Goal: Task Accomplishment & Management: Manage account settings

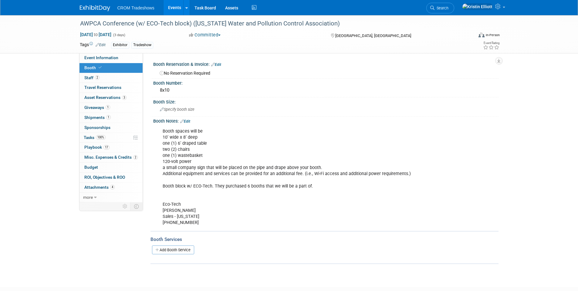
click at [176, 6] on link "Events" at bounding box center [174, 7] width 22 height 15
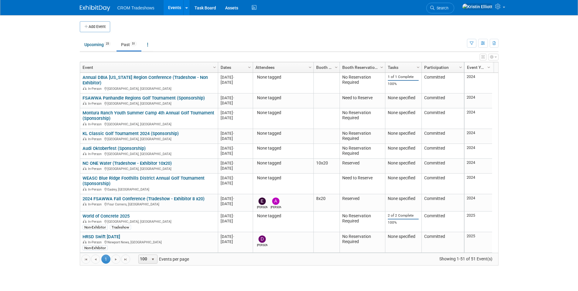
click at [131, 44] on link "Past 51" at bounding box center [128, 45] width 25 height 12
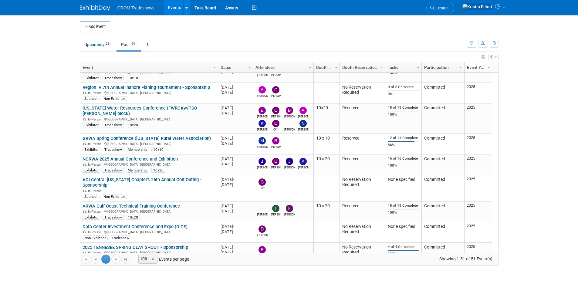
scroll to position [882, 0]
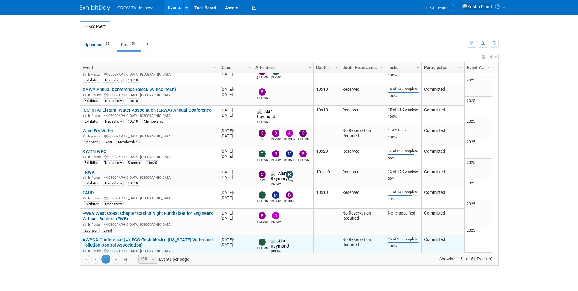
click at [132, 237] on link "AWPCA Conference (w/ ECO-Tech block) ([US_STATE] Water and Pollution Control As…" at bounding box center [147, 242] width 130 height 11
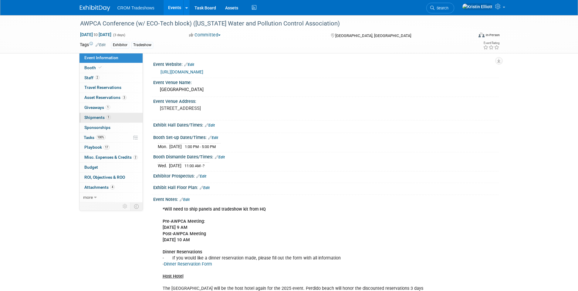
click at [104, 119] on span "Shipments 1" at bounding box center [97, 117] width 26 height 5
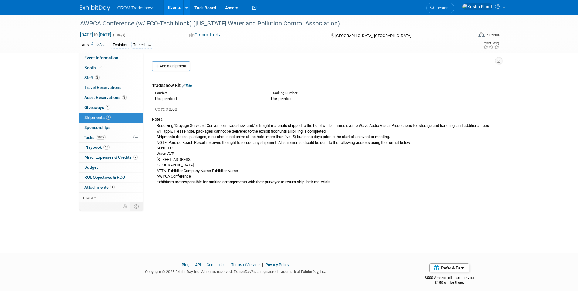
click at [191, 85] on link "Edit" at bounding box center [187, 85] width 10 height 5
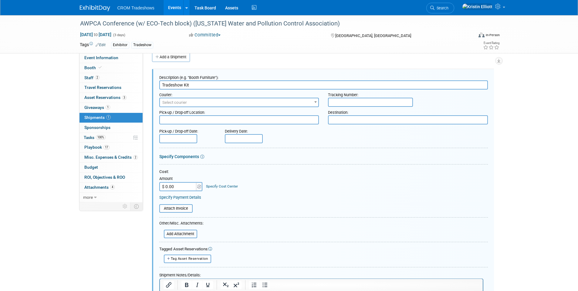
click at [352, 101] on input "text" at bounding box center [370, 102] width 85 height 9
paste input "1Z3647661205870575"
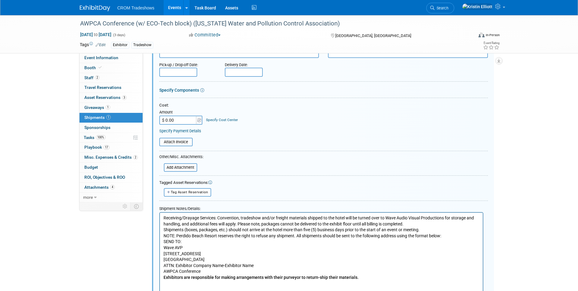
scroll to position [161, 0]
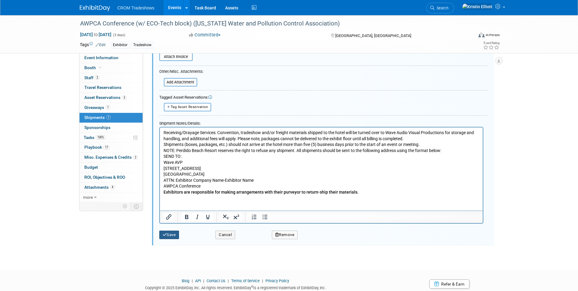
type input "1Z3647661205870575"
click at [175, 233] on button "Save" at bounding box center [169, 234] width 20 height 8
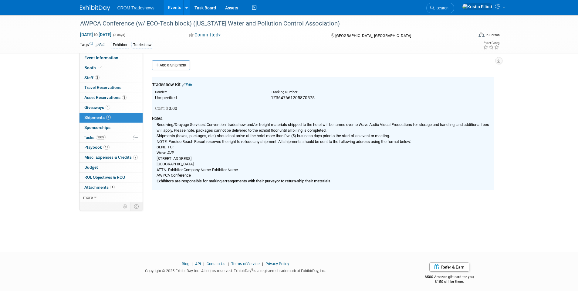
scroll to position [0, 0]
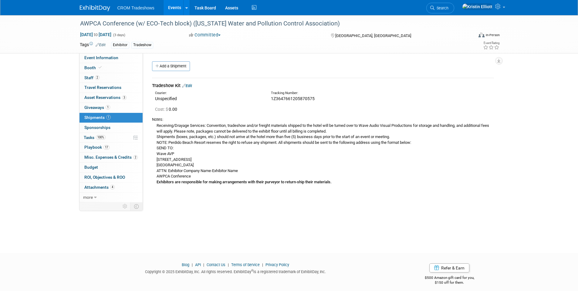
click at [190, 86] on link "Edit" at bounding box center [187, 85] width 10 height 5
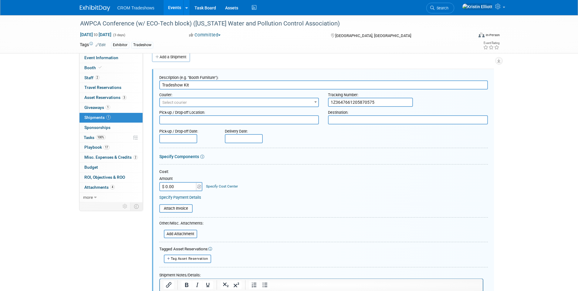
click at [340, 123] on textarea at bounding box center [408, 119] width 160 height 9
paste textarea "Ship To: Wave AVP ATTN: CROM - AWPCA Conference 27200 Perdido Beach Boulevard O…"
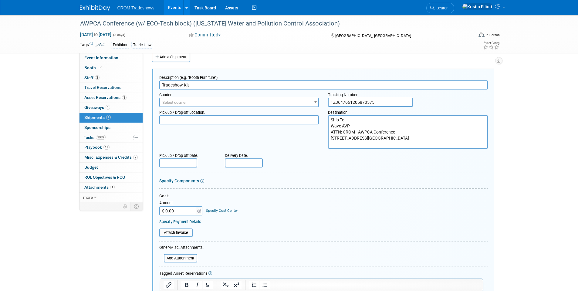
drag, startPoint x: 347, startPoint y: 120, endPoint x: 300, endPoint y: 116, distance: 46.9
click at [300, 116] on div "Pick-up / Drop-off Location: Destination: Ship To: Wave AVP ATTN: CROM - AWPCA …" at bounding box center [323, 128] width 337 height 42
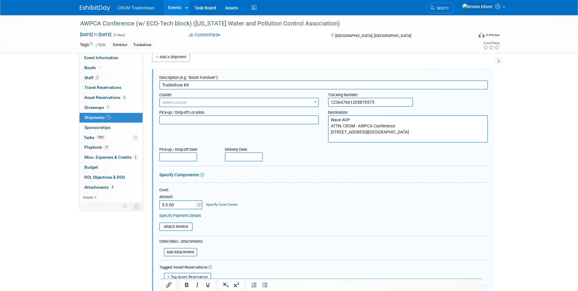
type textarea "Wave AVP ATTN: CROM - AWPCA Conference 27200 Perdido Beach Boulevard ORANGE BEA…"
click at [192, 102] on span "Select courier" at bounding box center [239, 102] width 159 height 8
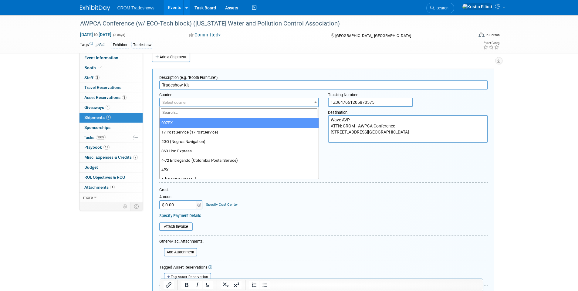
click at [190, 113] on input "search" at bounding box center [239, 112] width 157 height 9
type input "U"
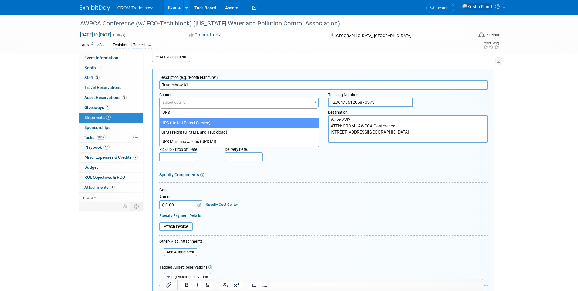
type input "UPS"
select select "508"
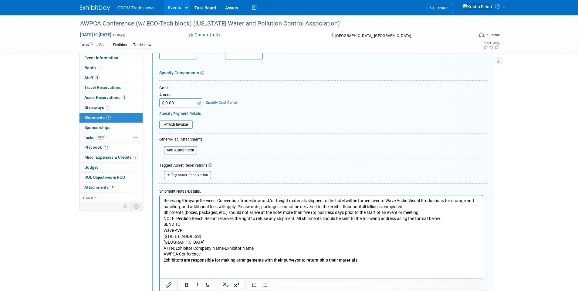
scroll to position [100, 0]
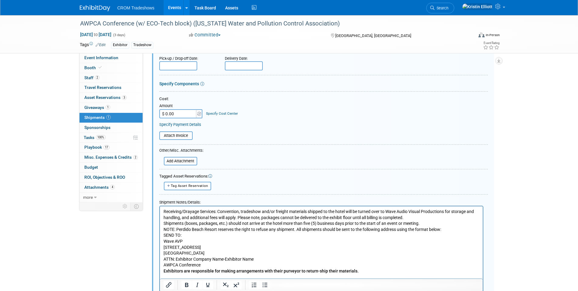
click at [244, 237] on p "Receiving/Drayage Services: Convention, tradeshow and/or freight materials ship…" at bounding box center [321, 240] width 316 height 65
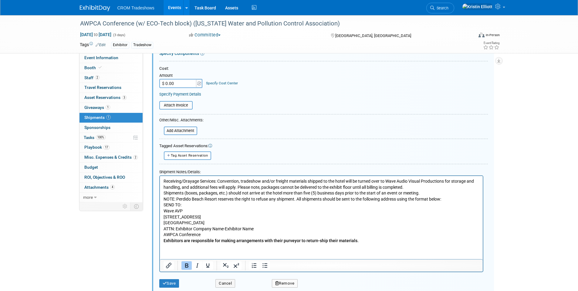
click at [382, 242] on p "Receiving/Drayage Services: Convention, tradeshow and/or freight materials ship…" at bounding box center [321, 210] width 316 height 65
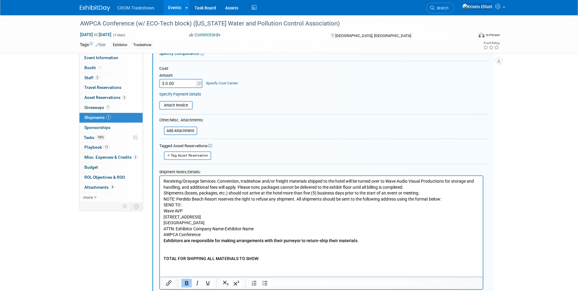
click at [260, 256] on p "TOTAL FOR SHIPPING ALL MATERIALS TO SHOW: ﻿" at bounding box center [321, 258] width 316 height 6
click at [261, 257] on p "TOTAL FOR SHIPPING ALL MATERIALS TO SHOW: ﻿" at bounding box center [321, 258] width 316 height 6
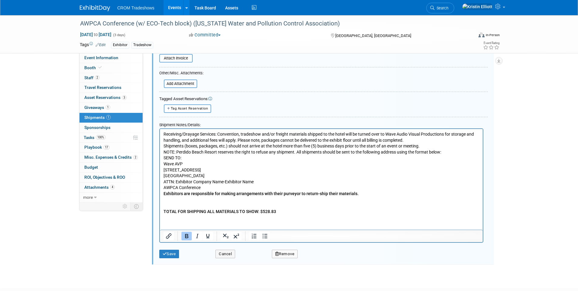
scroll to position [156, 0]
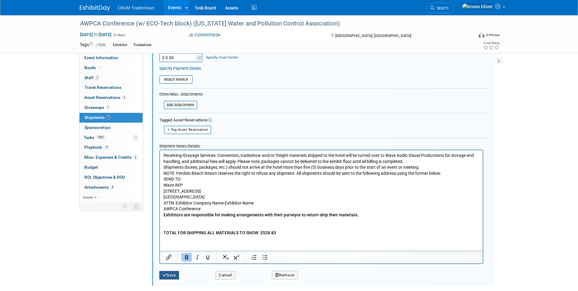
click at [172, 275] on button "Save" at bounding box center [169, 275] width 20 height 8
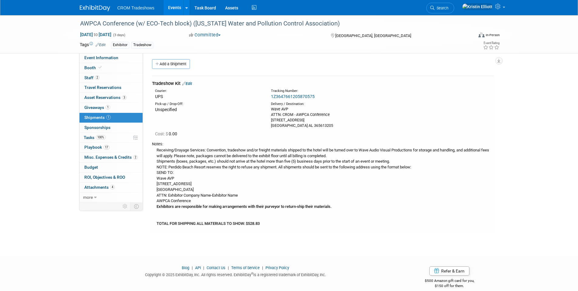
scroll to position [0, 0]
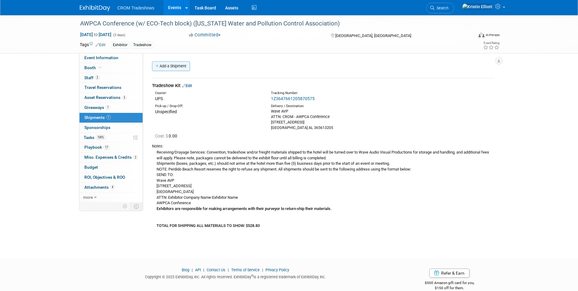
click at [159, 67] on icon at bounding box center [157, 66] width 4 height 4
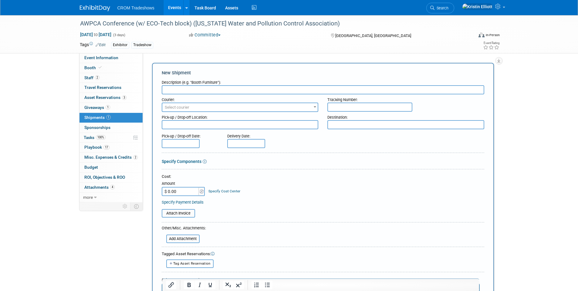
click at [195, 88] on input "text" at bounding box center [323, 89] width 322 height 9
type input "p"
type input "O"
type input "Panel Base 1"
click at [180, 106] on span "Select courier" at bounding box center [177, 107] width 25 height 5
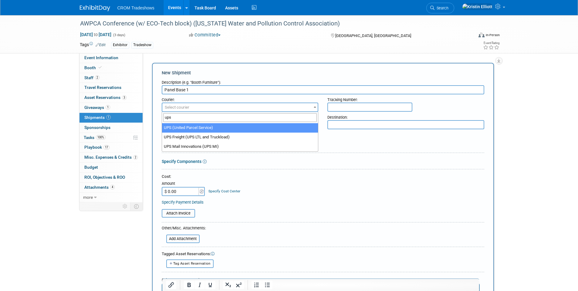
type input "ups"
select select "508"
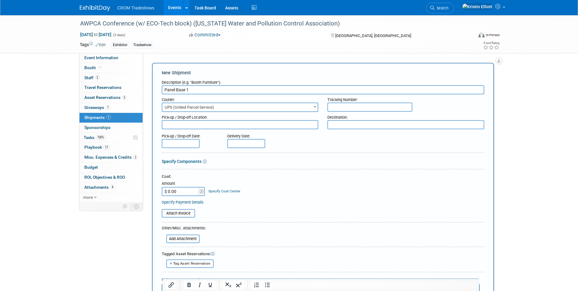
click at [338, 106] on input "text" at bounding box center [369, 106] width 85 height 9
paste input "1Z3647661207746983"
type input "1Z3647661207746983"
click at [337, 126] on textarea at bounding box center [405, 124] width 157 height 9
paste textarea "Wave AVP ATTN: CROM - AWPCA Conference 27200 Perdido Beach Boulevard ORANGE BEA…"
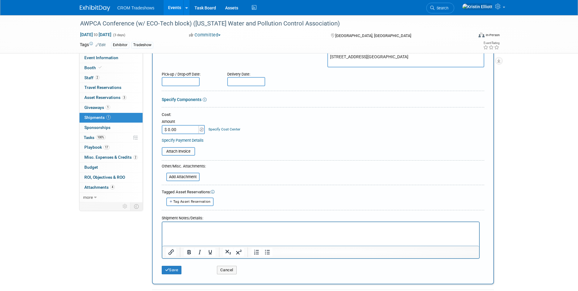
scroll to position [121, 0]
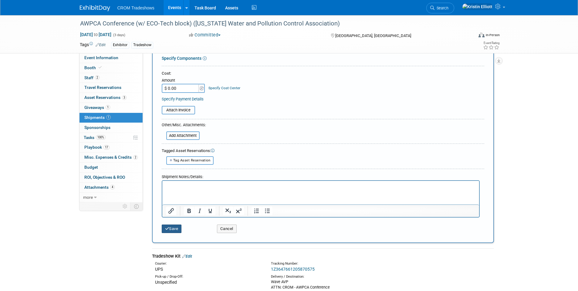
type textarea "Wave AVP ATTN: CROM - AWPCA Conference 27200 Perdido Beach Boulevard ORANGE BEA…"
click at [168, 227] on icon "submit" at bounding box center [167, 229] width 4 height 4
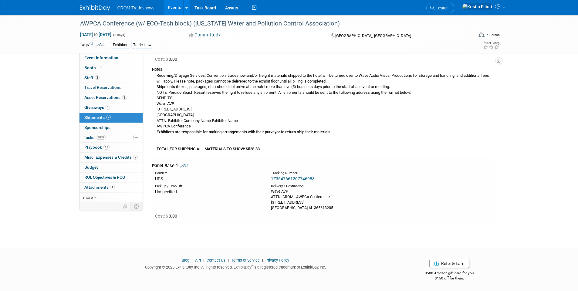
scroll to position [0, 0]
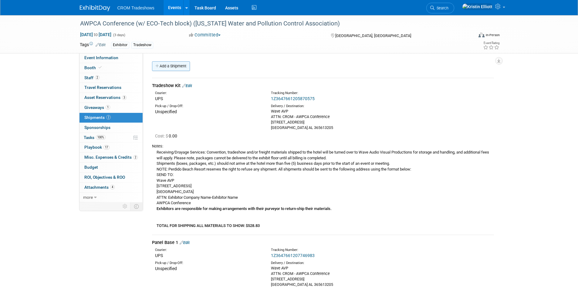
click at [181, 65] on link "Add a Shipment" at bounding box center [171, 66] width 38 height 10
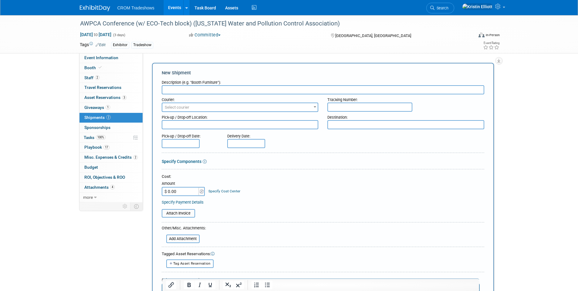
click at [190, 90] on input "text" at bounding box center [323, 89] width 322 height 9
type input "Panel Base 2"
drag, startPoint x: 198, startPoint y: 96, endPoint x: 187, endPoint y: 107, distance: 15.7
click at [187, 107] on span "Select courier" at bounding box center [177, 107] width 25 height 5
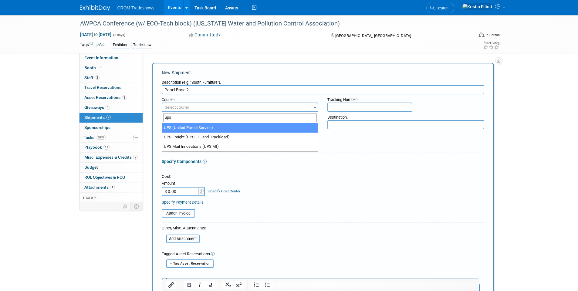
type input "ups"
select select "508"
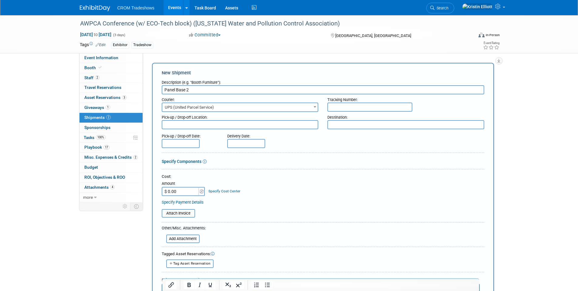
click at [353, 106] on input "text" at bounding box center [369, 106] width 85 height 9
paste input "1Z3647661202217796"
type input "1Z3647661202217796"
click at [356, 126] on textarea at bounding box center [405, 124] width 157 height 9
paste textarea "Ship To: Wave AVP ATTN: CROM - AWPCA Conference 27200 Perdido Beach Boulevard O…"
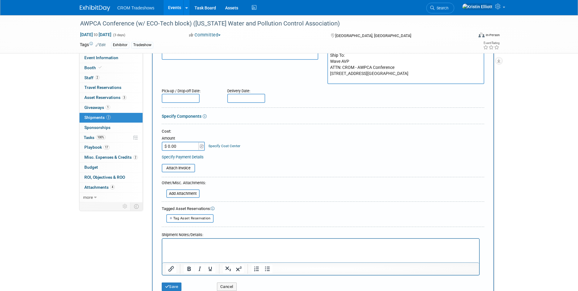
scroll to position [91, 0]
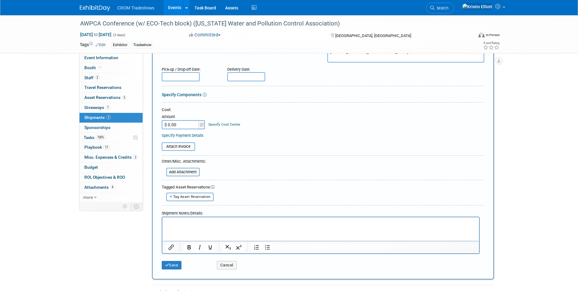
type textarea "Ship To: Wave AVP ATTN: CROM - AWPCA Conference 27200 Perdido Beach Boulevard O…"
click at [172, 268] on button "Save" at bounding box center [172, 265] width 20 height 8
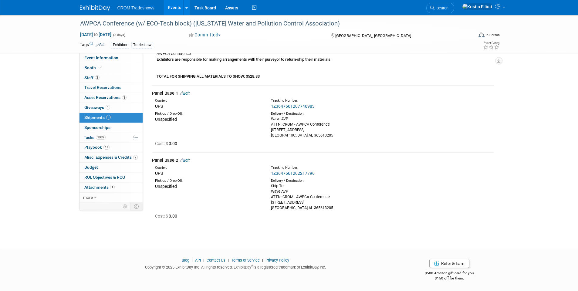
scroll to position [0, 0]
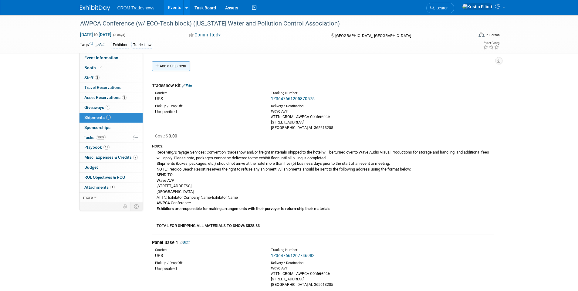
click at [171, 68] on link "Add a Shipment" at bounding box center [171, 66] width 38 height 10
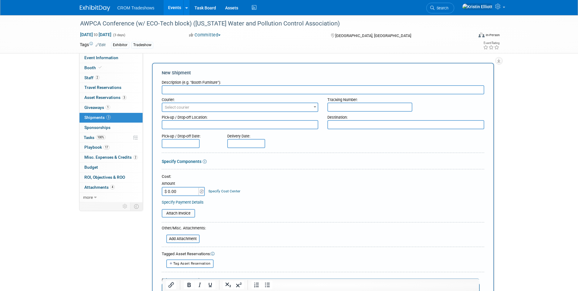
click at [176, 87] on input "text" at bounding box center [323, 89] width 322 height 9
type input "Middle Panel"
click at [337, 107] on input "text" at bounding box center [369, 106] width 85 height 9
paste input "1Z3647661202979008"
type input "1Z3647661202979008"
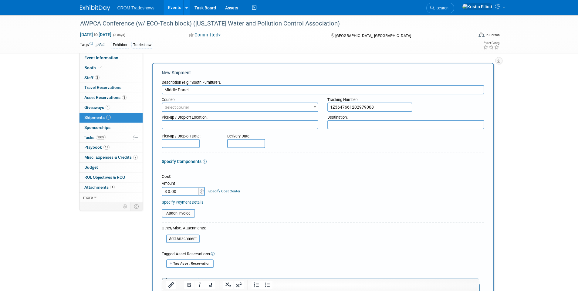
click at [357, 122] on textarea at bounding box center [405, 124] width 157 height 9
paste textarea "Wave AVP ATTN: CROM - AWPCA Conference 27200 Perdido Beach Boulevard ORANGE BEA…"
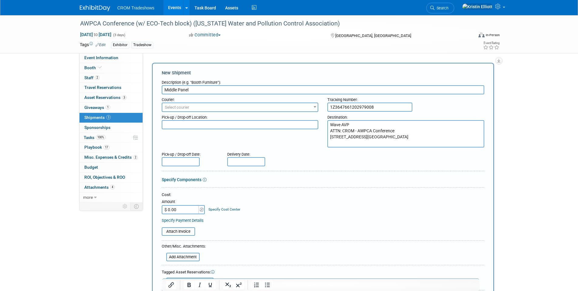
type textarea "Wave AVP ATTN: CROM - AWPCA Conference 27200 Perdido Beach Boulevard ORANGE BEA…"
click at [193, 108] on span "Select courier" at bounding box center [240, 107] width 156 height 8
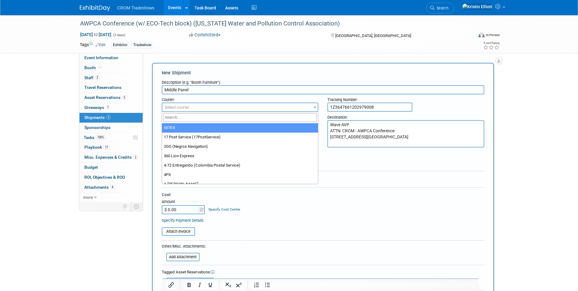
click at [186, 106] on span "Select courier" at bounding box center [177, 107] width 25 height 5
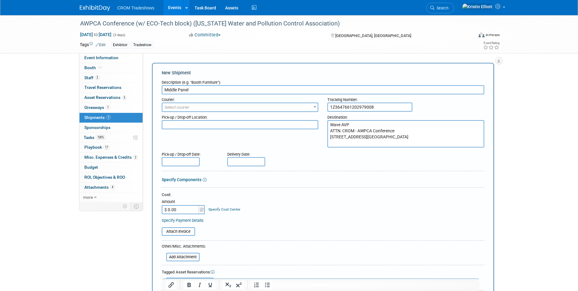
click at [194, 107] on span "Select courier" at bounding box center [240, 107] width 156 height 8
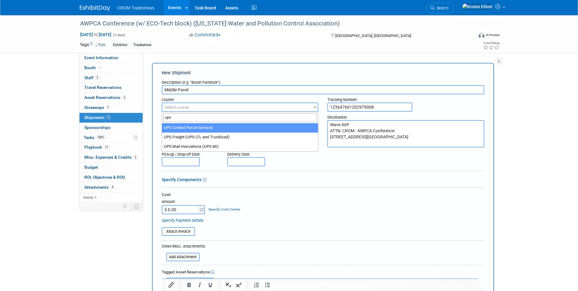
type input "ups"
select select "508"
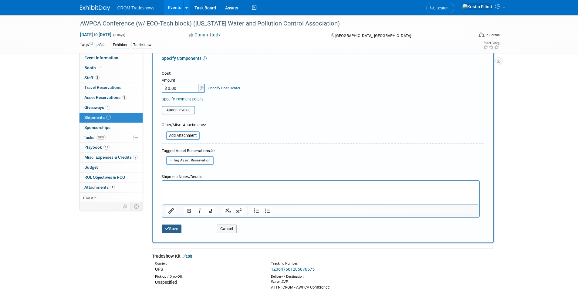
click at [169, 230] on button "Save" at bounding box center [172, 228] width 20 height 8
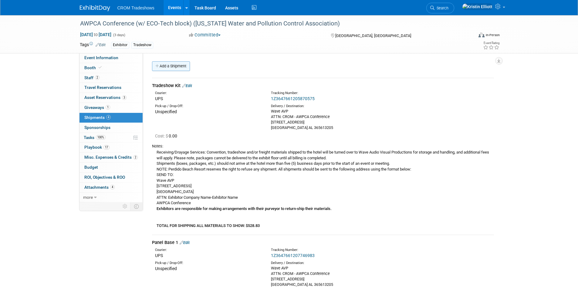
click at [171, 64] on link "Add a Shipment" at bounding box center [171, 66] width 38 height 10
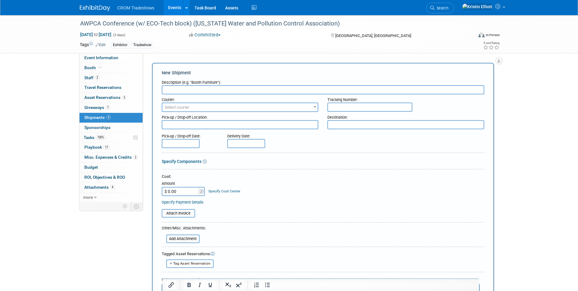
click at [195, 89] on input "text" at bounding box center [323, 89] width 322 height 9
drag, startPoint x: 187, startPoint y: 90, endPoint x: 119, endPoint y: 87, distance: 68.0
type input "Yeti Cooler Box"
click at [184, 108] on span "Select courier" at bounding box center [177, 107] width 25 height 5
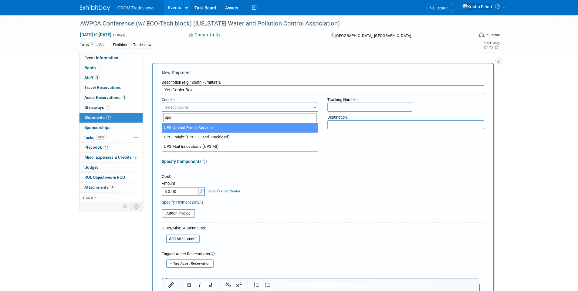
type input "ups"
select select "508"
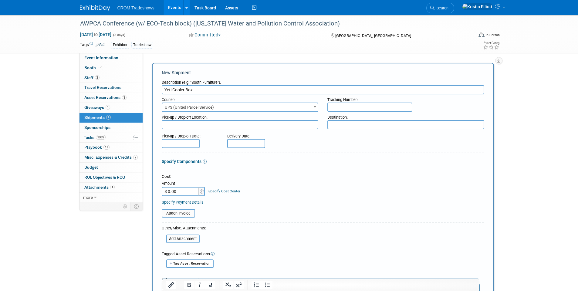
click at [334, 123] on textarea at bounding box center [405, 124] width 157 height 9
click at [337, 106] on input "text" at bounding box center [369, 106] width 85 height 9
paste input "1Z3647661204366612"
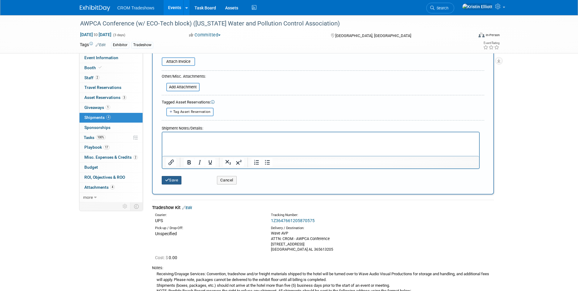
type input "1Z3647661204366612"
click at [174, 180] on button "Save" at bounding box center [172, 180] width 20 height 8
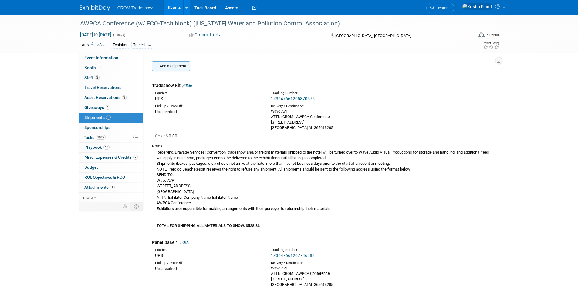
click at [175, 65] on link "Add a Shipment" at bounding box center [171, 66] width 38 height 10
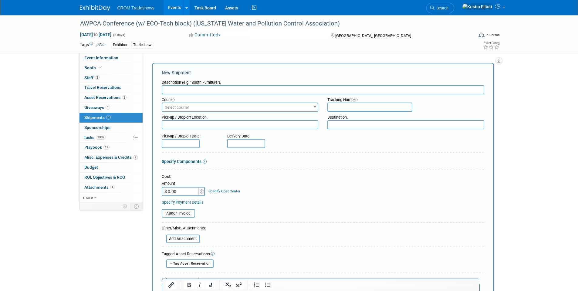
click at [183, 89] on input "text" at bounding box center [323, 89] width 322 height 9
type input "Return Tradeshow Kit"
click at [361, 107] on input "text" at bounding box center [369, 106] width 85 height 9
paste input "1Z3647669002901051"
type input "1Z3647669002901051"
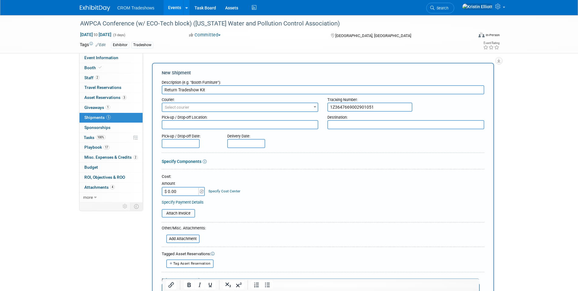
click at [184, 192] on input "$ 0.00" at bounding box center [181, 191] width 38 height 9
click at [174, 192] on input "$ 0.00" at bounding box center [181, 191] width 38 height 9
click at [174, 191] on input "$ 0.00" at bounding box center [181, 191] width 38 height 9
type input "$ 150.39"
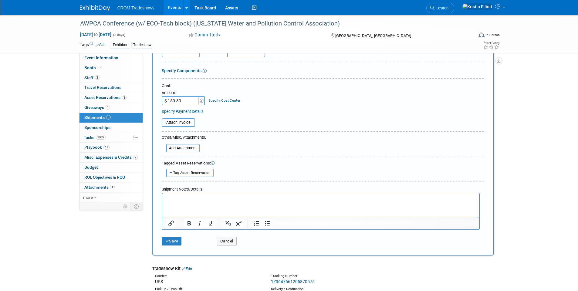
scroll to position [91, 0]
click at [202, 199] on p "Rich Text Area. Press ALT-0 for help." at bounding box center [321, 198] width 310 height 6
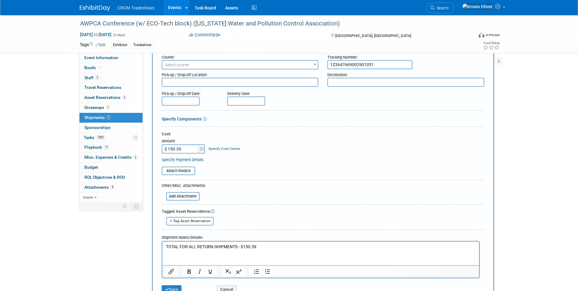
scroll to position [0, 0]
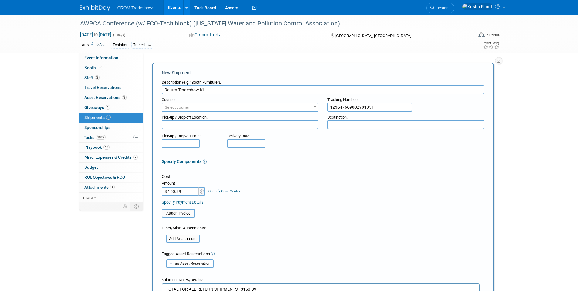
click at [193, 106] on span "Select courier" at bounding box center [240, 107] width 156 height 8
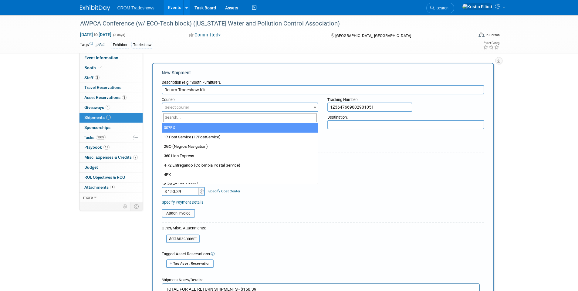
click at [188, 118] on input "search" at bounding box center [240, 117] width 154 height 9
type input "UPS"
select select "508"
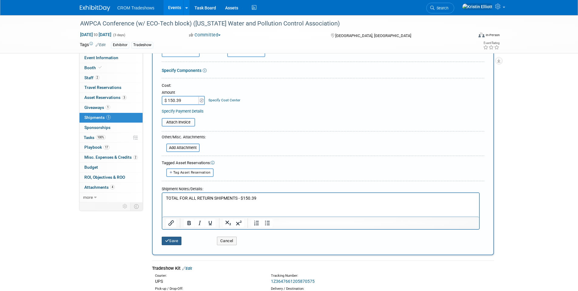
click at [177, 238] on button "Save" at bounding box center [172, 241] width 20 height 8
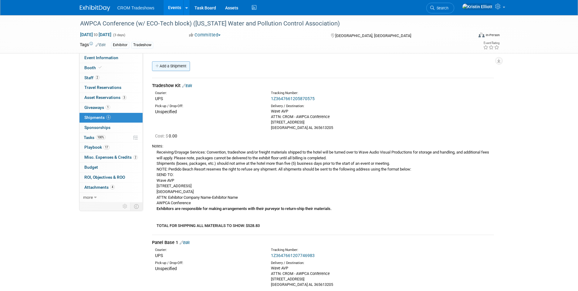
click at [176, 65] on link "Add a Shipment" at bounding box center [171, 66] width 38 height 10
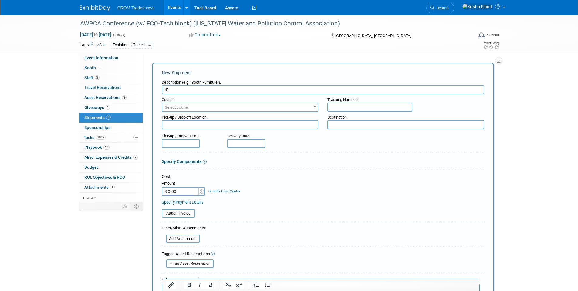
type input "r"
type input "Return Panel Base 1"
click at [214, 112] on div "Pick-up / Drop-off Location:" at bounding box center [240, 116] width 157 height 8
click at [214, 109] on span "Select courier" at bounding box center [240, 107] width 156 height 8
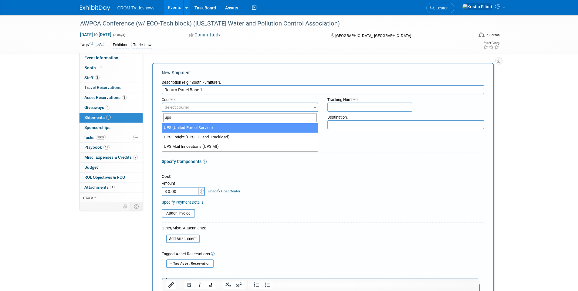
type input "ups"
select select "508"
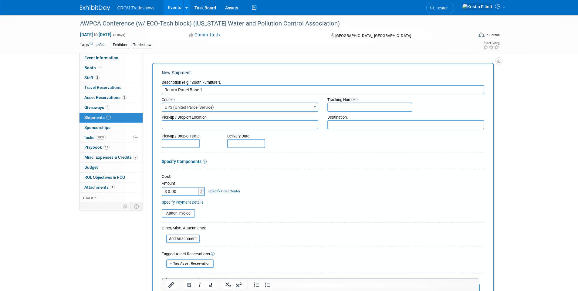
click at [358, 106] on input "text" at bounding box center [369, 106] width 85 height 9
paste input "1Z3647669018956624"
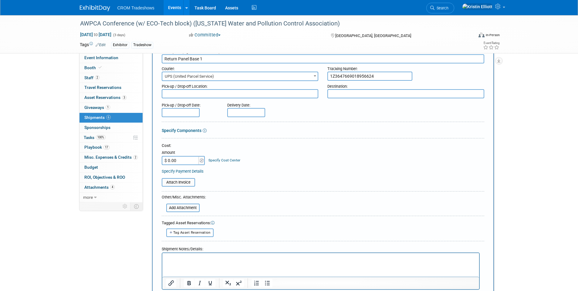
scroll to position [61, 0]
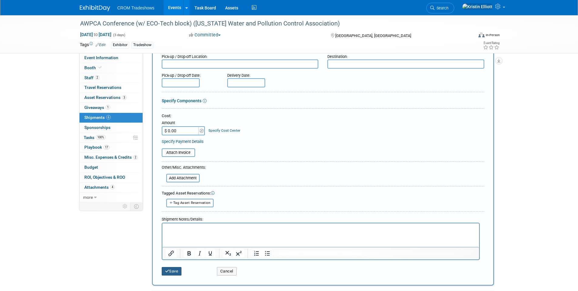
type input "1Z3647669018956624"
click at [173, 269] on button "Save" at bounding box center [172, 271] width 20 height 8
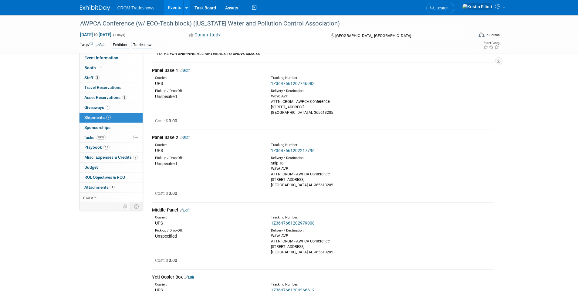
scroll to position [0, 0]
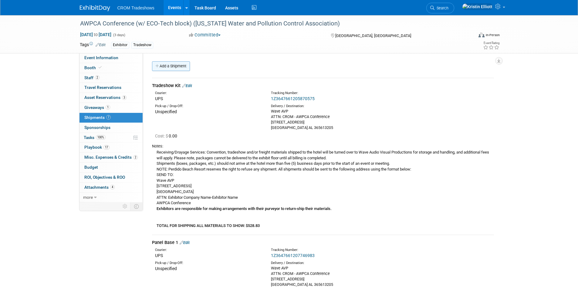
click at [172, 67] on link "Add a Shipment" at bounding box center [171, 66] width 38 height 10
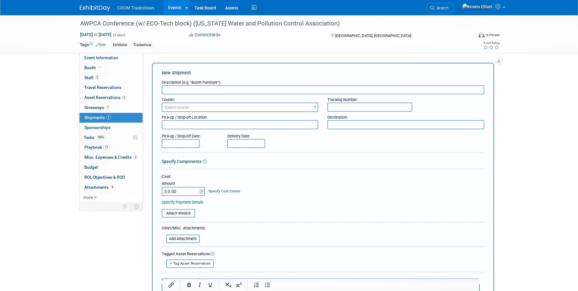
click at [182, 88] on input "text" at bounding box center [323, 89] width 322 height 9
type input "Return Panel Base 2"
click at [195, 109] on span "Select courier" at bounding box center [240, 107] width 156 height 8
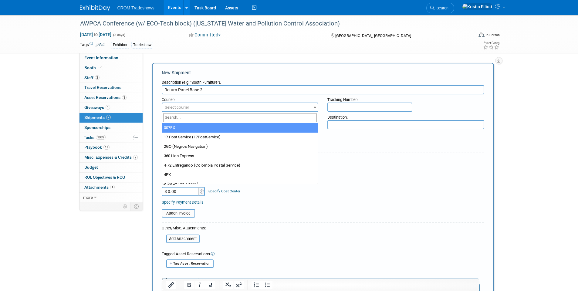
click at [189, 117] on input "search" at bounding box center [240, 117] width 154 height 9
type input "ups"
select select "508"
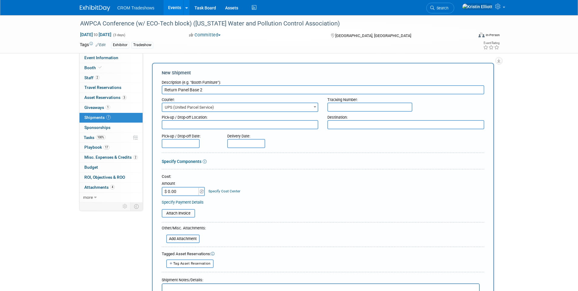
click at [337, 109] on input "text" at bounding box center [369, 106] width 85 height 9
paste input "1Z3647669002847843"
drag, startPoint x: 338, startPoint y: 105, endPoint x: 280, endPoint y: 107, distance: 58.6
click at [276, 105] on div "Courier: 007EX 17 Post Service (17PostService) 2GO (Negros Navigation) 360 Lion…" at bounding box center [322, 103] width 331 height 18
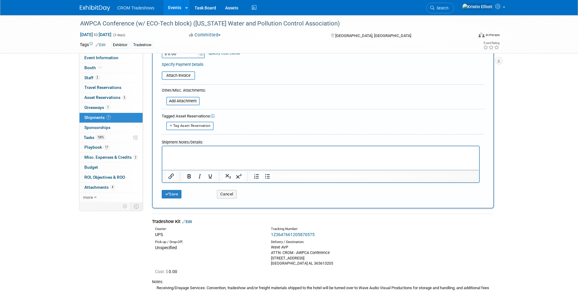
scroll to position [152, 0]
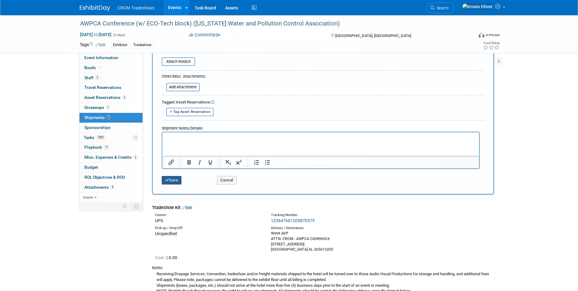
type input "1Z3647669002847843"
click at [176, 180] on button "Save" at bounding box center [172, 180] width 20 height 8
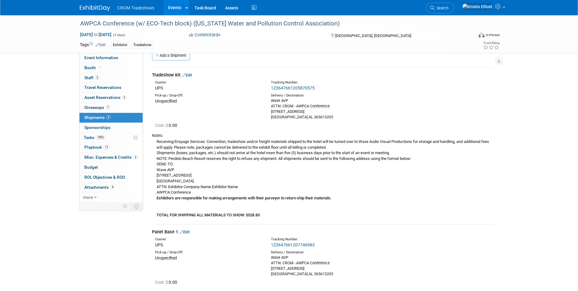
scroll to position [0, 0]
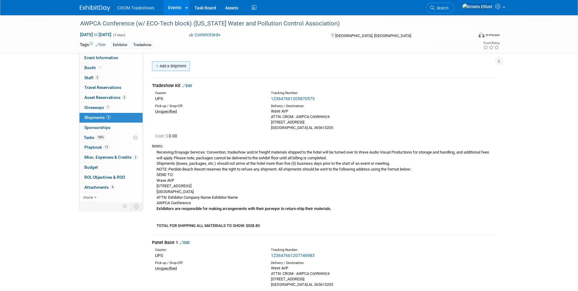
click at [177, 70] on link "Add a Shipment" at bounding box center [171, 66] width 38 height 10
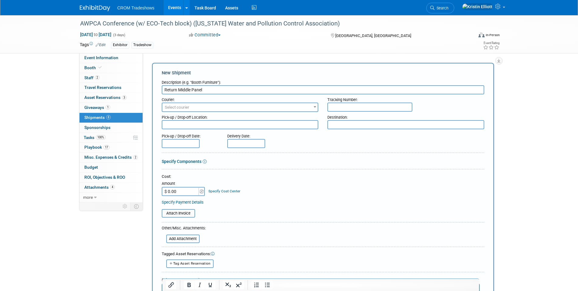
type input "Return Middle Panel"
click at [242, 109] on span "Select courier" at bounding box center [240, 107] width 156 height 8
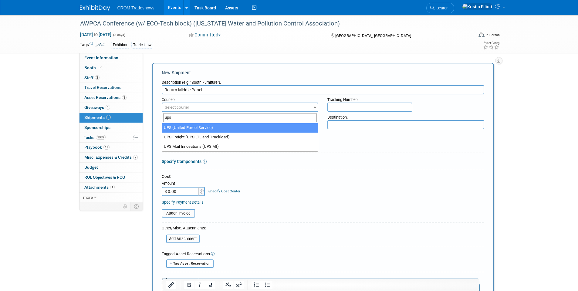
type input "ups"
select select "508"
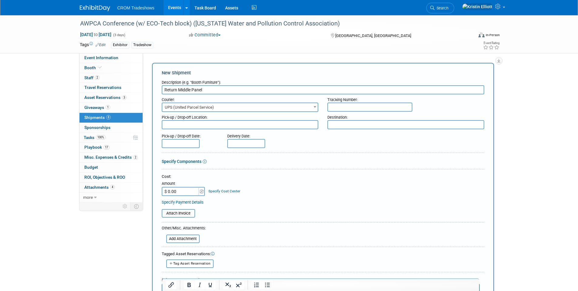
click at [336, 105] on input "text" at bounding box center [369, 106] width 85 height 9
paste input "1Z3647669019165030"
drag, startPoint x: 339, startPoint y: 108, endPoint x: 264, endPoint y: 107, distance: 74.9
click at [264, 107] on div "Courier: 007EX 17 Post Service (17PostService) 2GO (Negros Navigation) 360 Lion…" at bounding box center [322, 103] width 331 height 18
click at [396, 106] on input "1Z3647669019165030" at bounding box center [369, 106] width 85 height 9
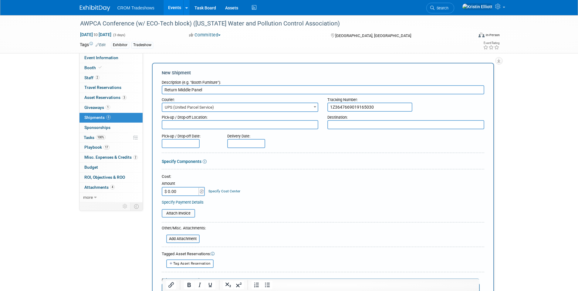
type input "1Z3647669019165030"
click at [355, 136] on div "Pick-up / Drop-off Date: Delivery Date:" at bounding box center [322, 139] width 331 height 17
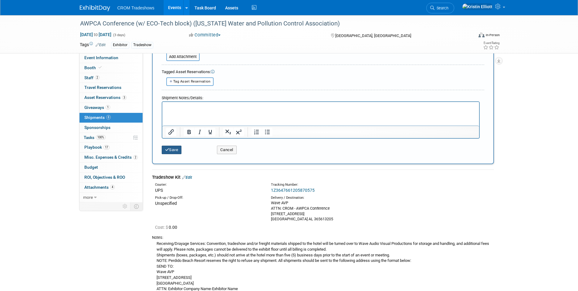
click at [176, 151] on button "Save" at bounding box center [172, 150] width 20 height 8
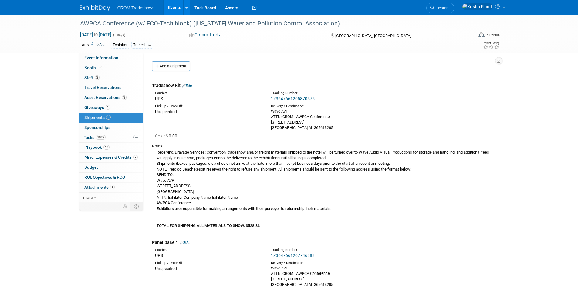
click at [110, 116] on span "9" at bounding box center [108, 117] width 5 height 5
click at [102, 70] on link "Booth" at bounding box center [110, 68] width 63 height 10
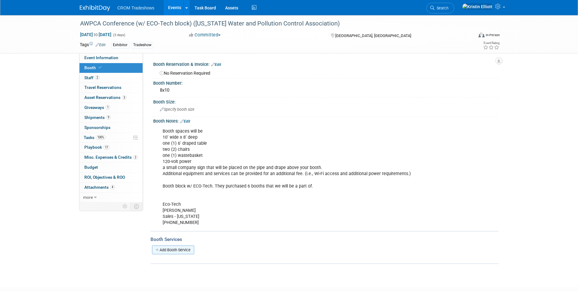
click at [183, 250] on link "Add Booth Service" at bounding box center [173, 249] width 42 height 9
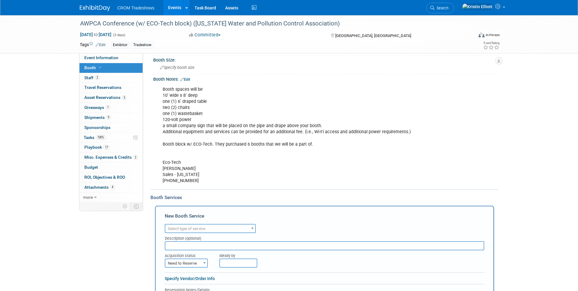
scroll to position [121, 0]
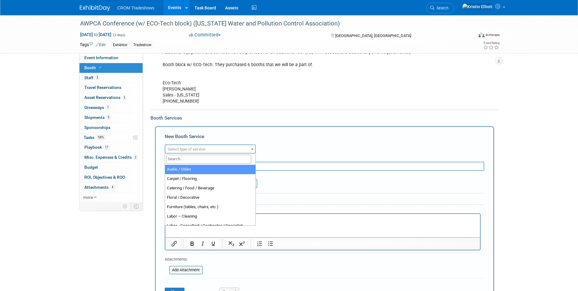
click at [193, 150] on span "Select type of service" at bounding box center [187, 149] width 38 height 5
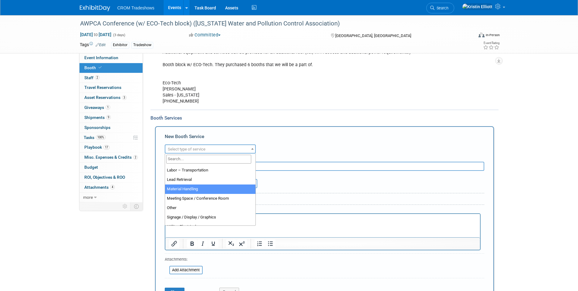
select select "10"
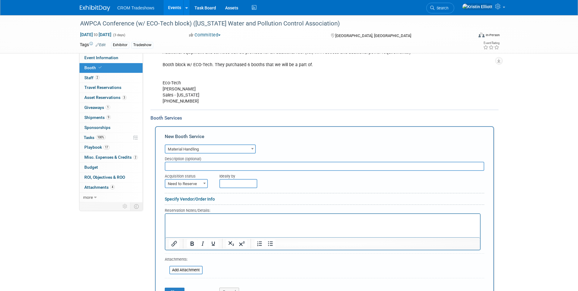
click at [186, 168] on input "text" at bounding box center [324, 166] width 319 height 9
click at [184, 185] on span "Need to Reserve" at bounding box center [186, 184] width 42 height 8
select select "2"
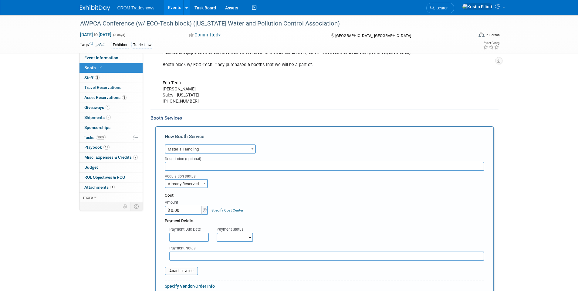
click at [180, 212] on input "$ 0.00" at bounding box center [184, 210] width 38 height 9
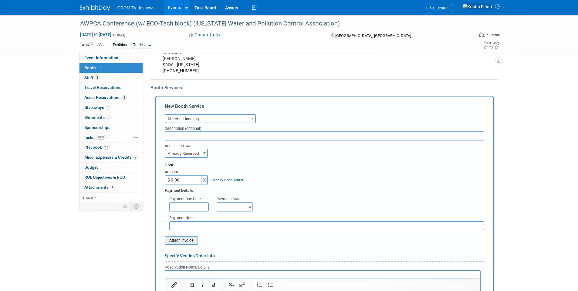
click at [184, 240] on input "file" at bounding box center [161, 240] width 72 height 7
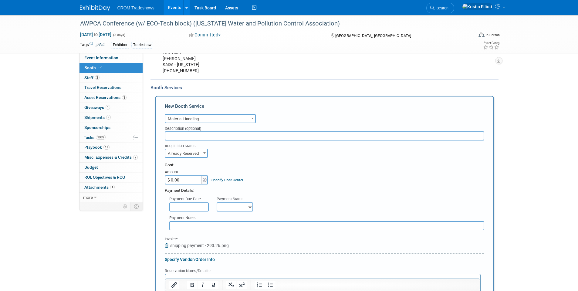
click at [184, 176] on input "$ 0.00" at bounding box center [184, 179] width 38 height 9
click at [190, 182] on input "$ 0.00" at bounding box center [184, 179] width 38 height 9
click at [183, 179] on input "$ 0.00" at bounding box center [184, 179] width 38 height 9
type input "$ 293.26"
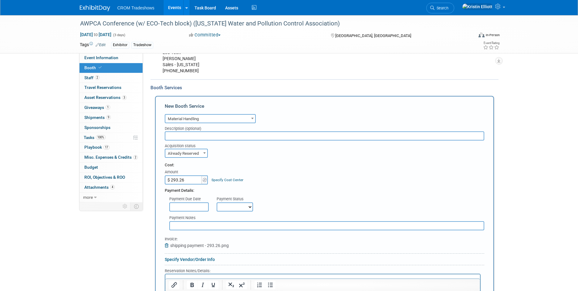
click at [185, 204] on input "text" at bounding box center [188, 206] width 39 height 9
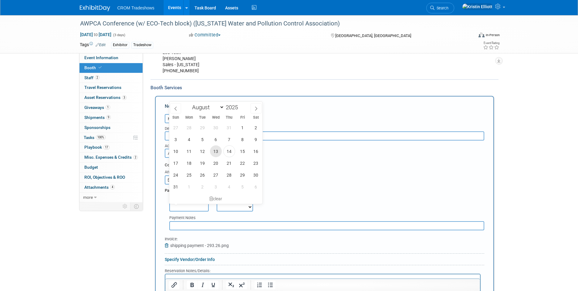
click at [218, 154] on span "13" at bounding box center [216, 151] width 12 height 12
type input "Aug 13, 2025"
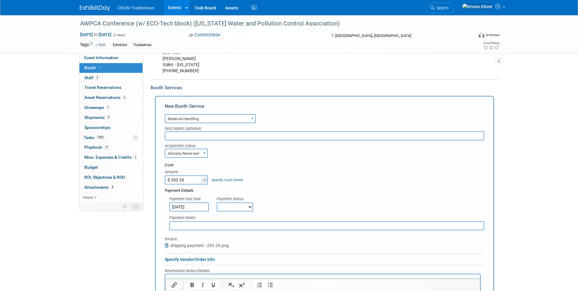
click at [227, 203] on select "Not Paid Yet Partially Paid Paid in Full" at bounding box center [235, 206] width 36 height 9
select select "1"
click at [217, 202] on select "Not Paid Yet Partially Paid Paid in Full" at bounding box center [235, 206] width 36 height 9
click at [194, 137] on input "text" at bounding box center [324, 135] width 319 height 9
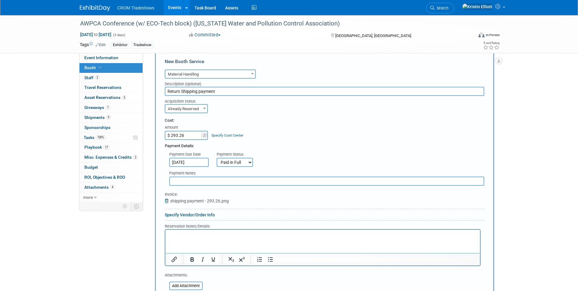
scroll to position [212, 0]
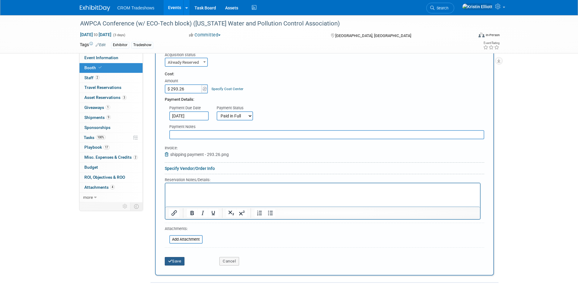
type input "Return Shipping payment"
click at [179, 264] on button "Save" at bounding box center [175, 261] width 20 height 8
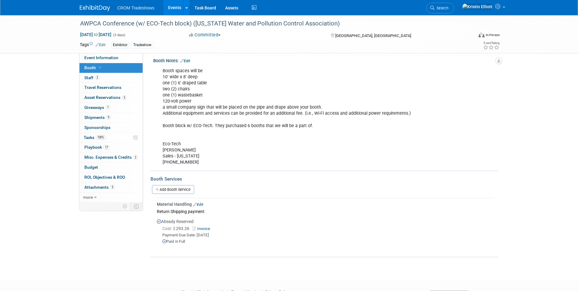
scroll to position [1, 0]
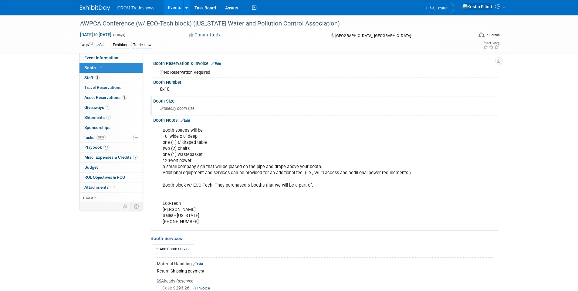
click at [175, 108] on span "Specify booth size" at bounding box center [177, 108] width 35 height 5
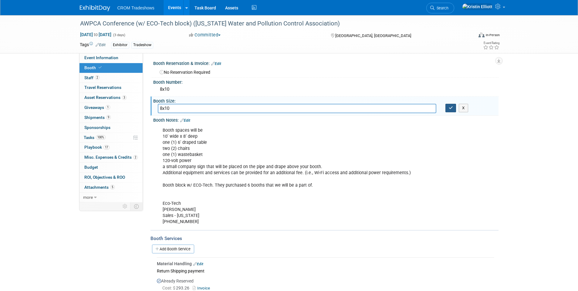
type input "8x10"
click at [451, 110] on icon "button" at bounding box center [450, 108] width 4 height 4
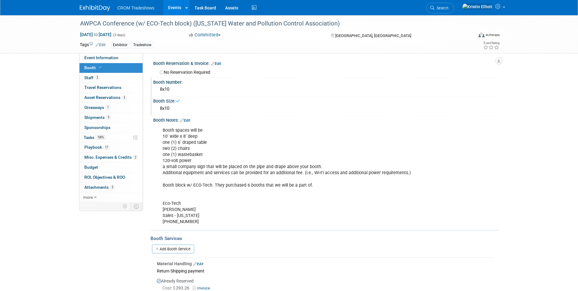
click at [166, 91] on div "8x10" at bounding box center [326, 89] width 336 height 9
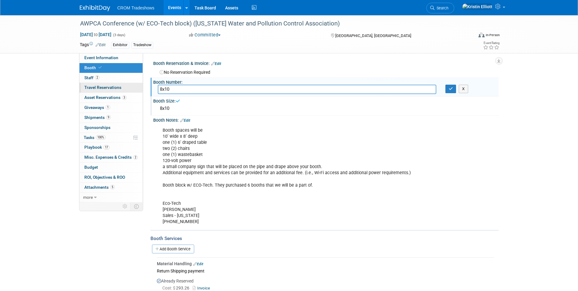
drag, startPoint x: 173, startPoint y: 87, endPoint x: 138, endPoint y: 87, distance: 34.3
click at [138, 87] on div "Event Information Event Info Booth Booth 2 Staff 2 Staff 0 Travel Reservations …" at bounding box center [289, 165] width 428 height 302
click at [176, 90] on input "8x10" at bounding box center [297, 89] width 278 height 9
drag, startPoint x: 165, startPoint y: 89, endPoint x: 153, endPoint y: 88, distance: 11.9
click at [153, 88] on div "8x10" at bounding box center [296, 89] width 287 height 9
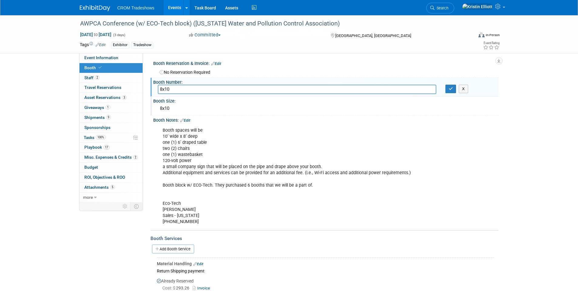
paste input "31, 32, 33, 47, 48 & 49."
type input "31, 32, 33, 47, 48 & 49"
click at [447, 89] on button "button" at bounding box center [450, 89] width 11 height 8
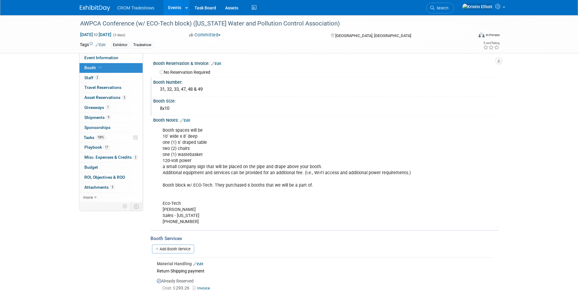
click at [220, 64] on link "Edit" at bounding box center [216, 64] width 10 height 4
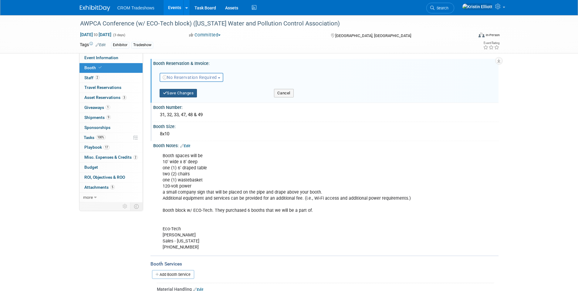
click at [182, 92] on button "Save Changes" at bounding box center [178, 93] width 38 height 8
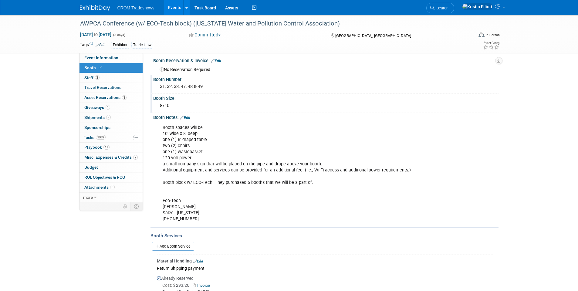
scroll to position [0, 0]
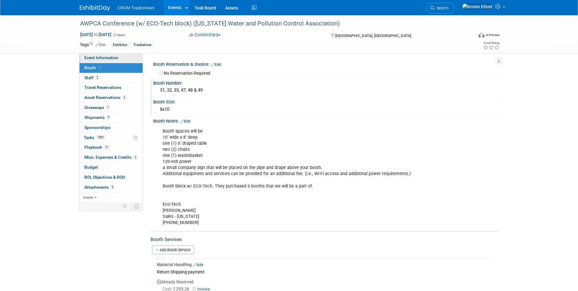
click at [112, 55] on span "Event Information" at bounding box center [101, 57] width 34 height 5
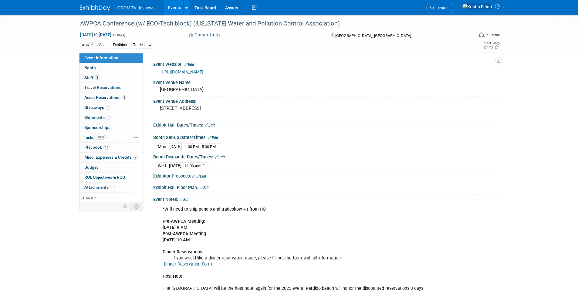
click at [173, 6] on link "Events" at bounding box center [174, 7] width 22 height 15
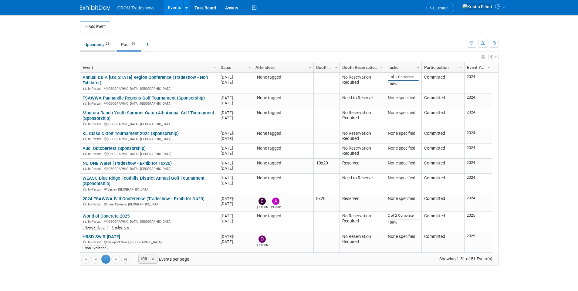
click at [89, 48] on link "Upcoming 25" at bounding box center [97, 45] width 35 height 12
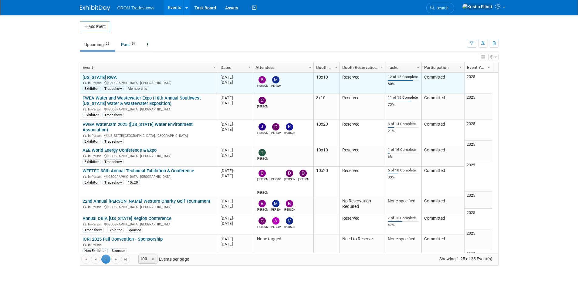
click at [109, 79] on link "[US_STATE] RWA" at bounding box center [99, 77] width 34 height 5
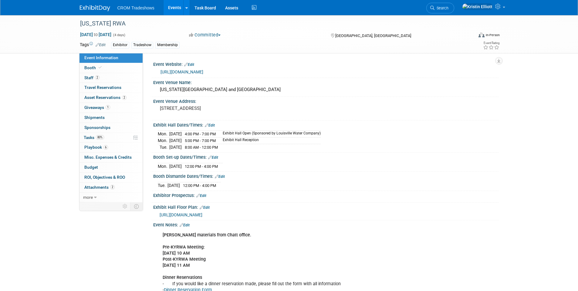
click at [190, 224] on link "Edit" at bounding box center [185, 225] width 10 height 4
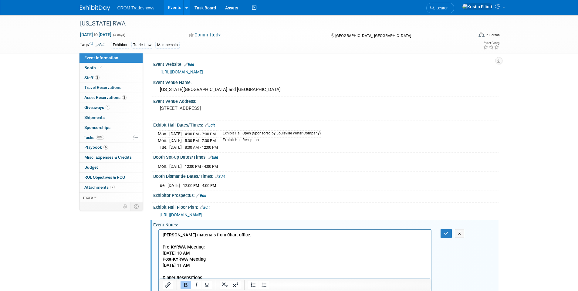
click at [187, 234] on b "Branden brining materials from Chatt office." at bounding box center [206, 234] width 89 height 5
click at [447, 233] on icon "button" at bounding box center [446, 233] width 5 height 4
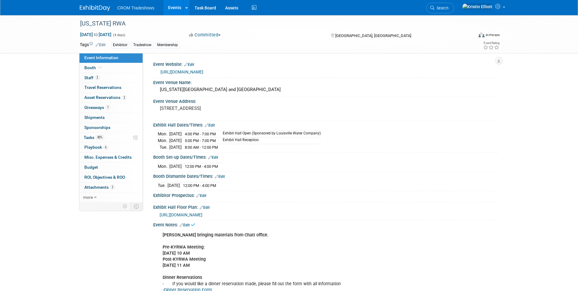
scroll to position [152, 0]
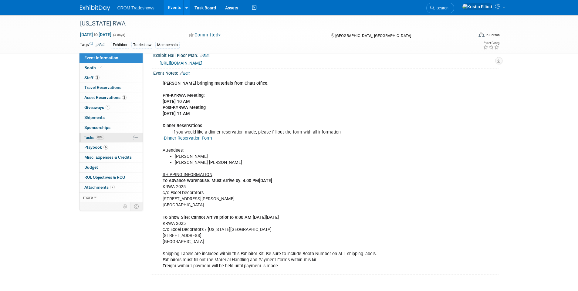
click at [98, 135] on span "80%" at bounding box center [100, 137] width 8 height 5
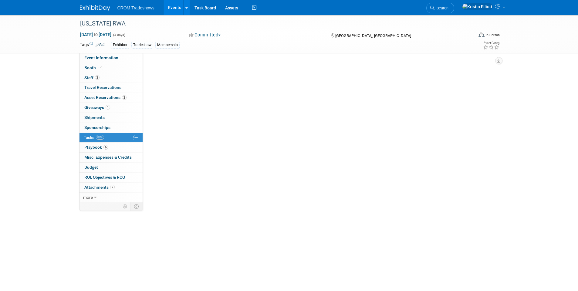
scroll to position [0, 0]
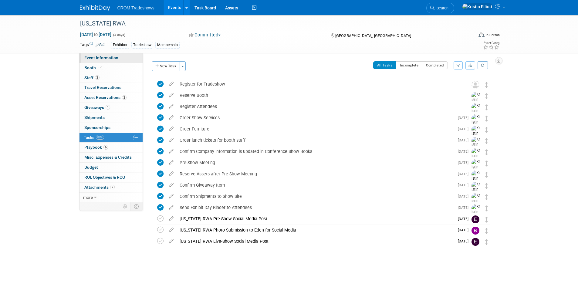
click at [96, 56] on span "Event Information" at bounding box center [101, 57] width 34 height 5
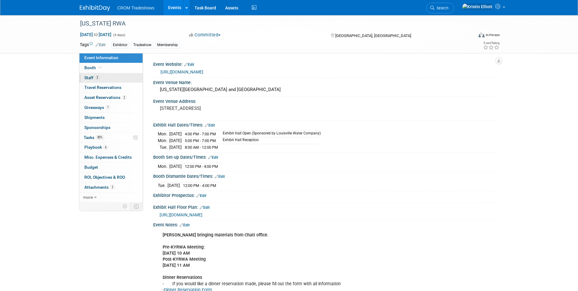
click at [101, 79] on link "2 Staff 2" at bounding box center [110, 78] width 63 height 10
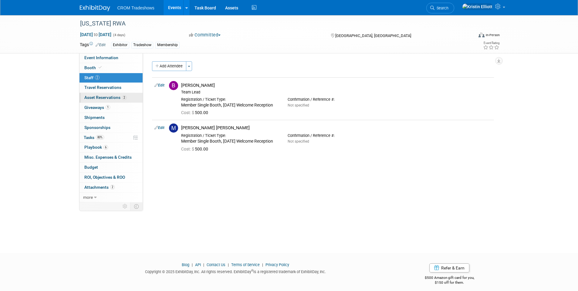
click at [107, 98] on span "Asset Reservations 2" at bounding box center [105, 97] width 42 height 5
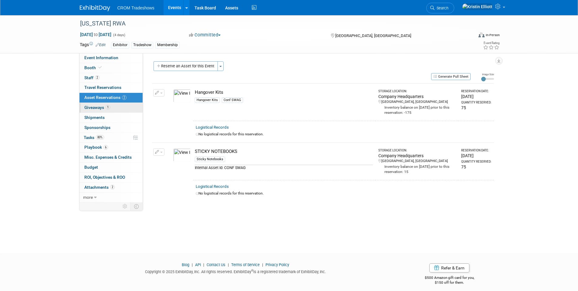
click at [107, 106] on span "1" at bounding box center [108, 107] width 5 height 5
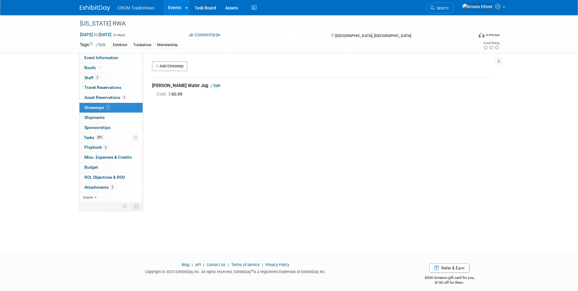
click at [210, 86] on link "Edit" at bounding box center [215, 85] width 10 height 5
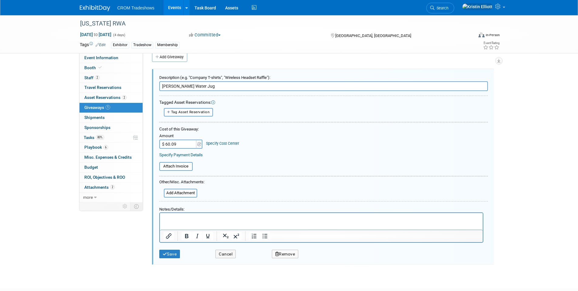
click at [177, 221] on html at bounding box center [320, 217] width 323 height 9
click at [177, 217] on p "Rich Text Area. Press ALT-0 for help." at bounding box center [321, 218] width 316 height 6
click at [176, 256] on button "Save" at bounding box center [169, 254] width 21 height 9
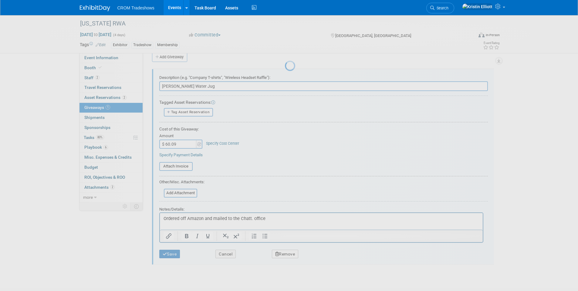
scroll to position [5, 0]
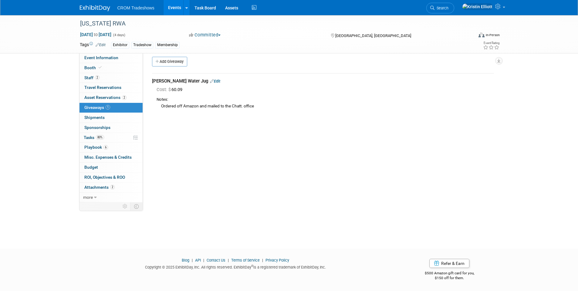
click at [152, 217] on div "Kentucky RWA Aug 17, 2025 to Aug 20, 2025 (4 days) Aug 17, 2025 to Aug 20, 2025…" at bounding box center [289, 124] width 578 height 227
click at [170, 5] on link "Events" at bounding box center [174, 7] width 22 height 15
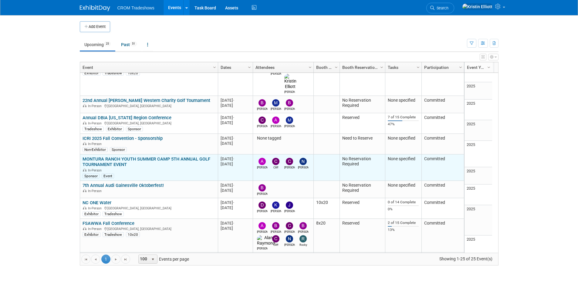
scroll to position [73, 0]
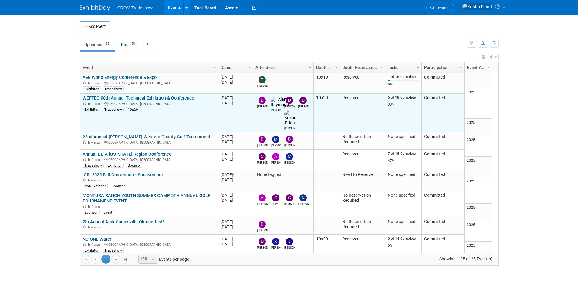
click at [132, 95] on link "WEFTEC 98th Annual Technical Exhibition & Conference" at bounding box center [138, 97] width 112 height 5
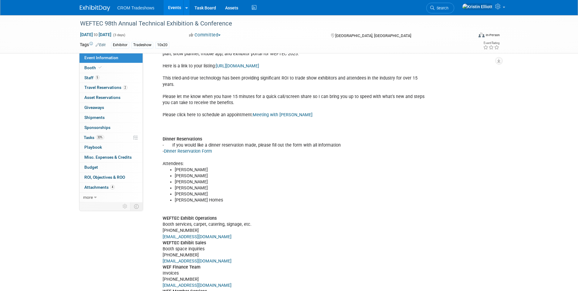
scroll to position [111, 0]
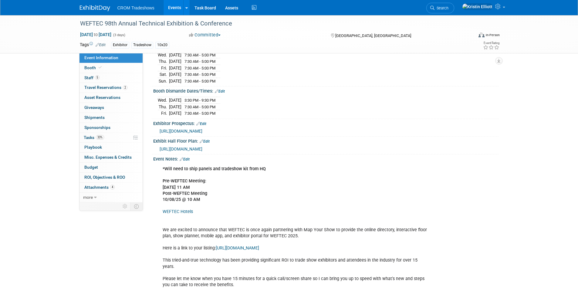
click at [189, 161] on link "Edit" at bounding box center [185, 159] width 10 height 4
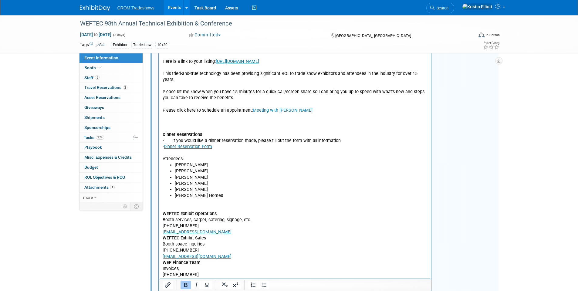
scroll to position [324, 0]
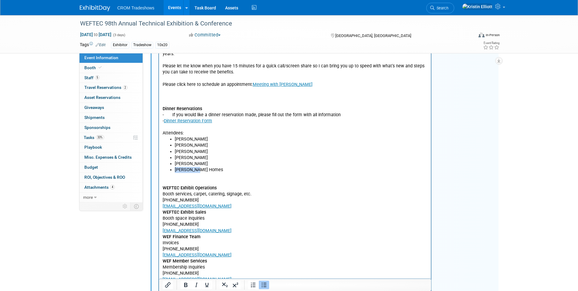
drag, startPoint x: 201, startPoint y: 166, endPoint x: 164, endPoint y: 164, distance: 37.0
click at [164, 164] on ul "[PERSON_NAME] [PERSON_NAME] [PERSON_NAME] [PERSON_NAME] [PERSON_NAME]" at bounding box center [294, 154] width 265 height 36
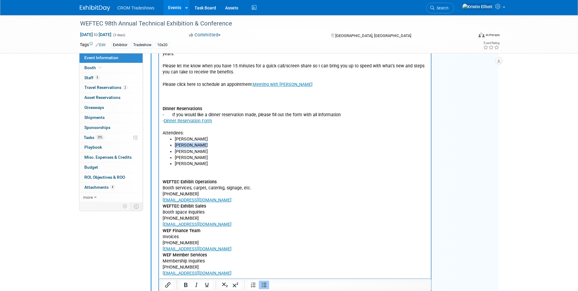
drag, startPoint x: 198, startPoint y: 140, endPoint x: 159, endPoint y: 138, distance: 38.9
click at [159, 138] on html "*Will need to ship panels and tradeshow kit from HQ Pre-WEFTEC Meeting: [DATE] …" at bounding box center [295, 113] width 272 height 325
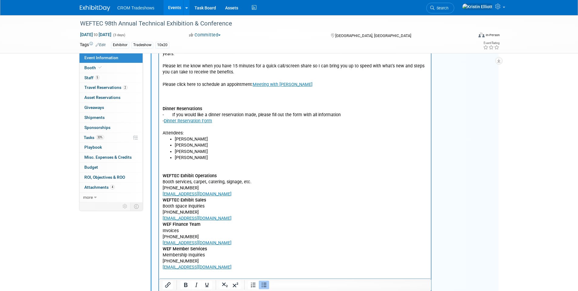
click at [209, 155] on li "[PERSON_NAME]" at bounding box center [300, 158] width 253 height 6
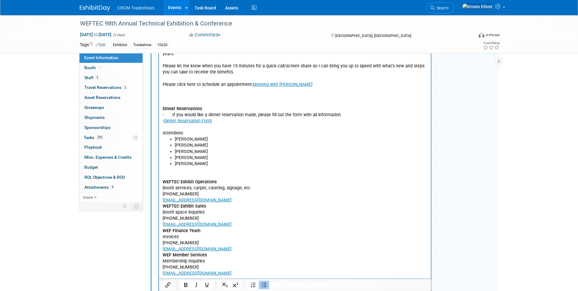
click at [225, 149] on li "[PERSON_NAME]" at bounding box center [300, 152] width 253 height 6
click at [175, 90] on p "*Will need to ship panels and tradeshow kit from HQ Pre-WEFTEC Meeting: [DATE] …" at bounding box center [294, 45] width 265 height 183
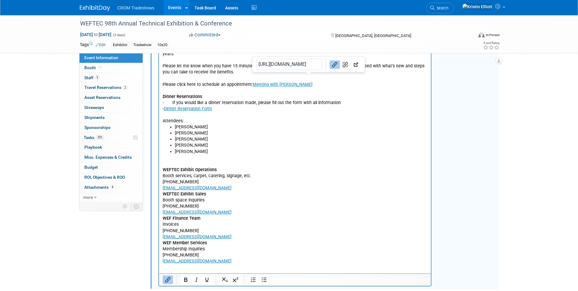
click at [249, 130] on li "[PERSON_NAME]" at bounding box center [300, 133] width 253 height 6
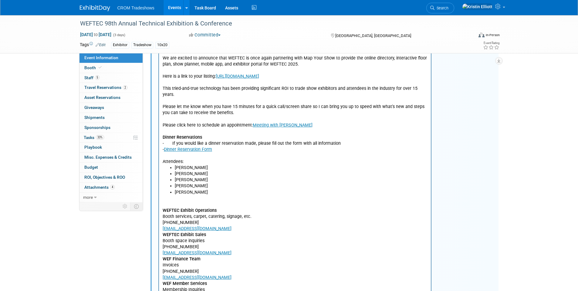
scroll to position [209, 0]
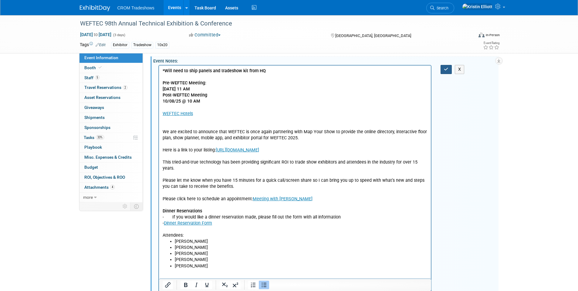
click at [445, 71] on icon "button" at bounding box center [446, 69] width 5 height 4
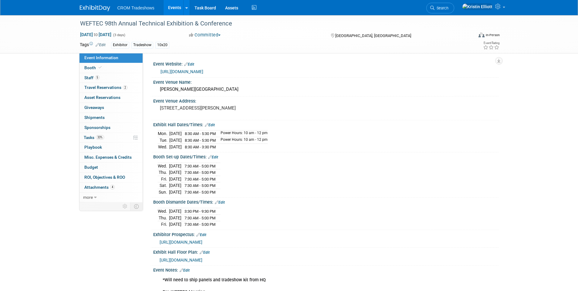
scroll to position [0, 0]
click at [109, 140] on link "33% Tasks 33%" at bounding box center [110, 138] width 63 height 10
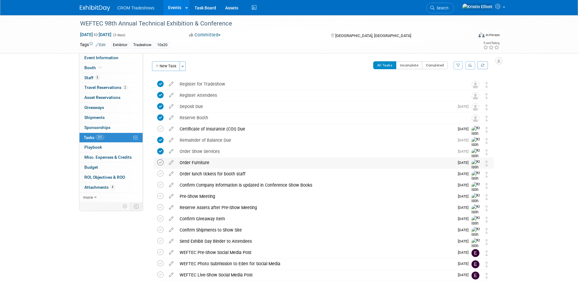
click at [158, 162] on icon at bounding box center [160, 162] width 6 height 6
click at [160, 185] on icon at bounding box center [160, 185] width 6 height 6
click at [109, 78] on link "5 Staff 5" at bounding box center [110, 78] width 63 height 10
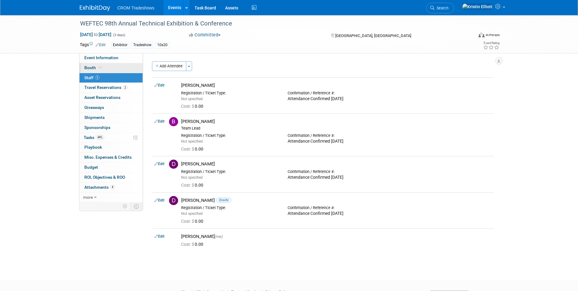
click at [107, 70] on link "Booth" at bounding box center [110, 68] width 63 height 10
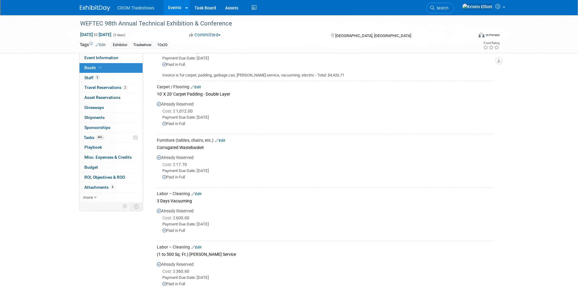
scroll to position [154, 0]
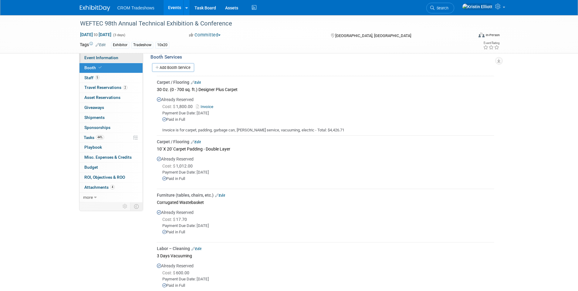
click at [97, 56] on span "Event Information" at bounding box center [101, 57] width 34 height 5
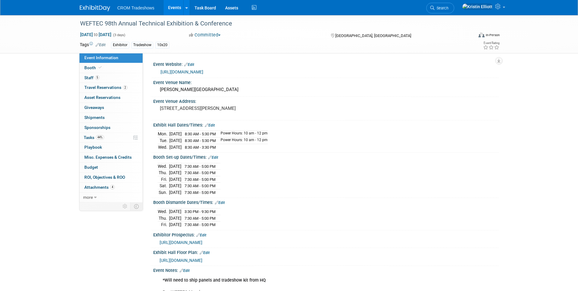
click at [203, 70] on link "[URL][DOMAIN_NAME]" at bounding box center [181, 71] width 43 height 5
click at [192, 63] on link "Edit" at bounding box center [189, 64] width 10 height 4
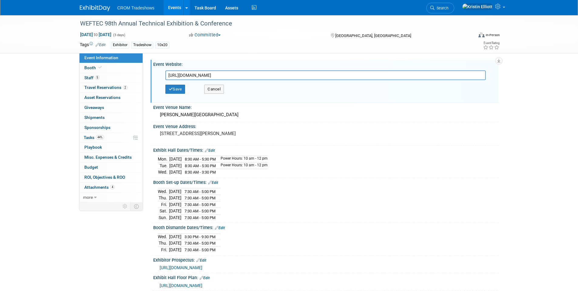
click at [193, 73] on input "[URL][DOMAIN_NAME]" at bounding box center [325, 75] width 320 height 10
click at [193, 72] on input "[URL][DOMAIN_NAME]" at bounding box center [325, 75] width 320 height 10
type input "[URL][DOMAIN_NAME]"
click at [185, 89] on button "Save" at bounding box center [175, 89] width 20 height 9
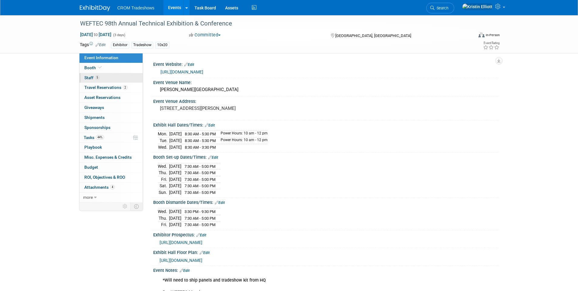
click at [120, 81] on link "5 Staff 5" at bounding box center [110, 78] width 63 height 10
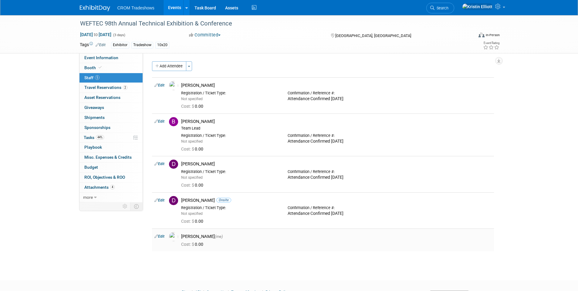
click at [163, 237] on link "Edit" at bounding box center [159, 236] width 10 height 4
select select "c7cb0e95-543d-4e4d-b4da-bb7f35f654a4"
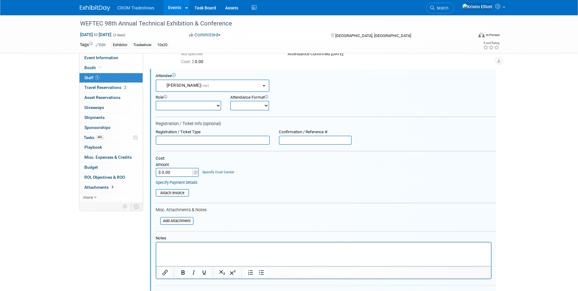
click at [196, 246] on p "Rich Text Area. Press ALT-0 for help." at bounding box center [322, 247] width 327 height 6
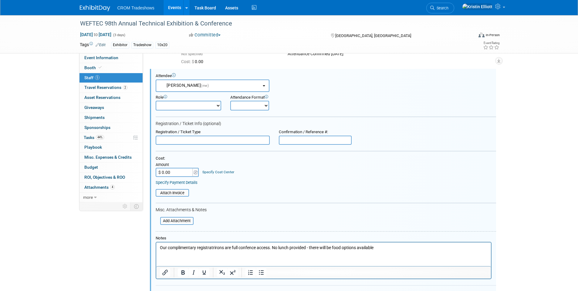
drag, startPoint x: 211, startPoint y: 247, endPoint x: 206, endPoint y: 255, distance: 9.1
click at [206, 250] on html "Our complimentary registratrirons are full confence access. No lunch provided -…" at bounding box center [323, 246] width 334 height 8
click at [226, 250] on html "Our complimentary registratrirons are full confence access. No lunch provided -…" at bounding box center [323, 246] width 334 height 8
click at [248, 248] on p "Our complimentary registratrirons are full confence access. No lunch provided -…" at bounding box center [322, 247] width 327 height 6
click at [214, 247] on p "Our complimentary registratrirons are full confence access. No lunch provided -…" at bounding box center [322, 247] width 327 height 6
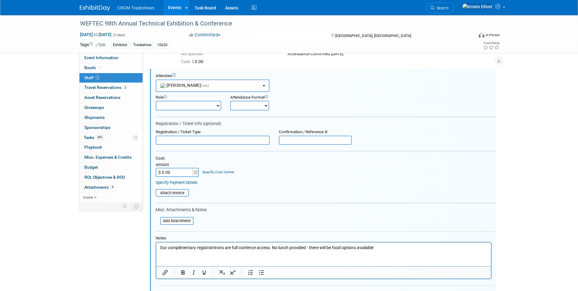
click at [216, 247] on p "Our complimentary registratrirons are full confence access. No lunch provided -…" at bounding box center [322, 247] width 327 height 6
click at [270, 250] on html "Our complimentary registratrions are full confence access. No lunch provided - …" at bounding box center [323, 246] width 334 height 8
click at [214, 246] on p "Our complimentary registratrions are full confence access. No lunch provided - …" at bounding box center [322, 247] width 327 height 6
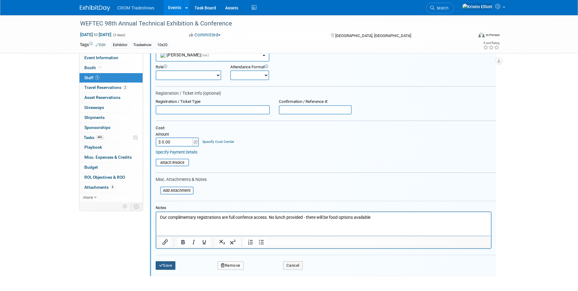
click at [171, 268] on button "Save" at bounding box center [166, 265] width 20 height 8
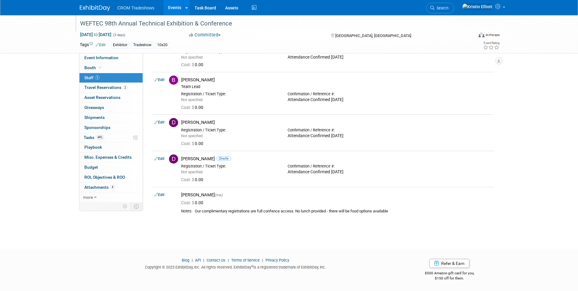
scroll to position [11, 0]
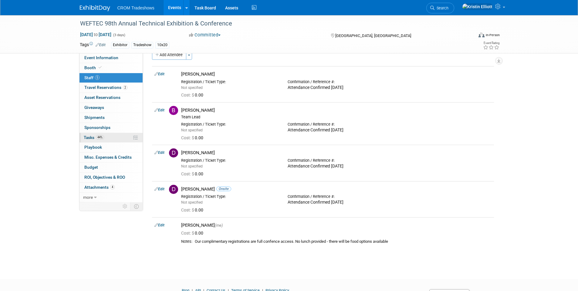
click at [94, 140] on link "44% Tasks 44%" at bounding box center [110, 138] width 63 height 10
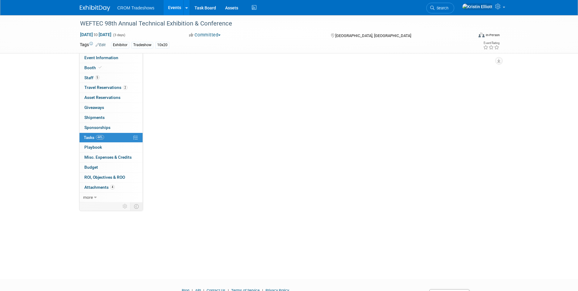
scroll to position [0, 0]
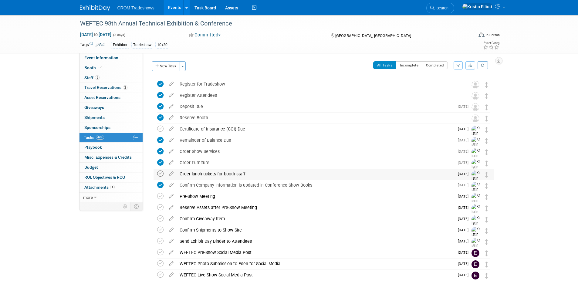
click at [161, 175] on icon at bounding box center [160, 173] width 6 height 6
click at [200, 173] on div "Order lunch tickets for booth staff" at bounding box center [314, 174] width 277 height 10
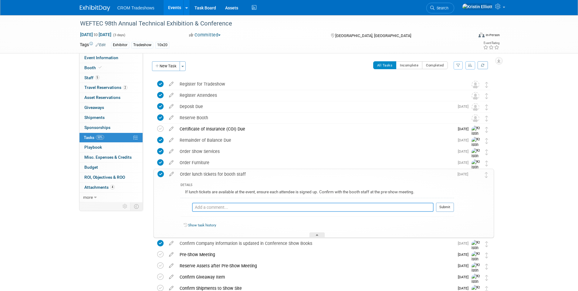
click at [216, 209] on textarea at bounding box center [312, 207] width 241 height 9
type textarea "No lunch provided with registration - food options will be available"
click at [444, 203] on button "Submit" at bounding box center [445, 207] width 18 height 9
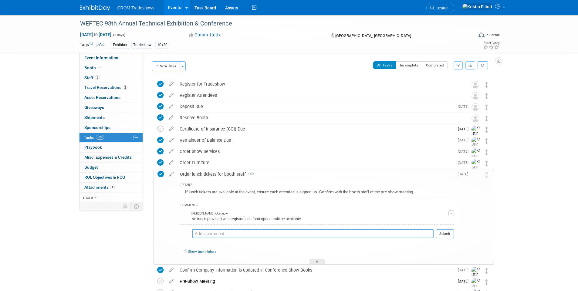
click at [201, 171] on div "Order lunch tickets for booth staff 1" at bounding box center [315, 174] width 277 height 10
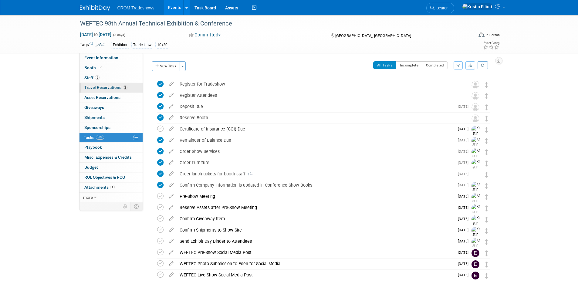
click at [96, 89] on span "Travel Reservations 2" at bounding box center [105, 87] width 43 height 5
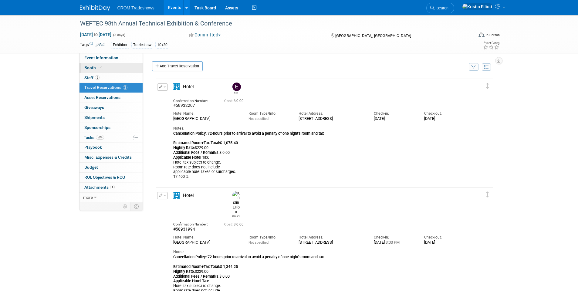
click at [96, 63] on link "Booth" at bounding box center [110, 68] width 63 height 10
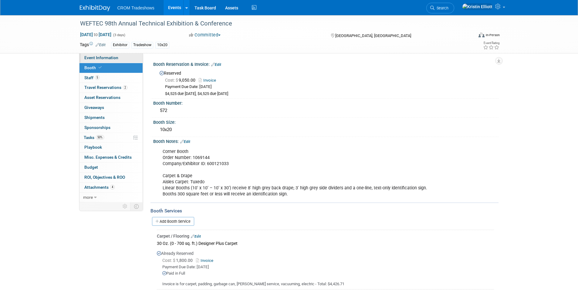
click at [96, 59] on span "Event Information" at bounding box center [101, 57] width 34 height 5
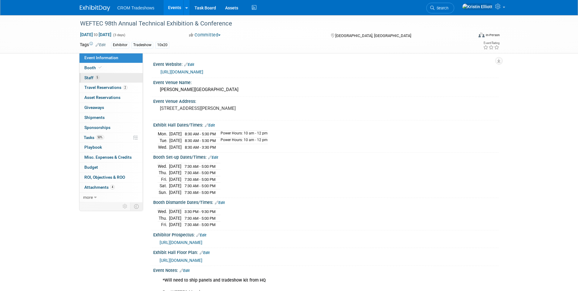
click at [89, 82] on link "5 Staff 5" at bounding box center [110, 78] width 63 height 10
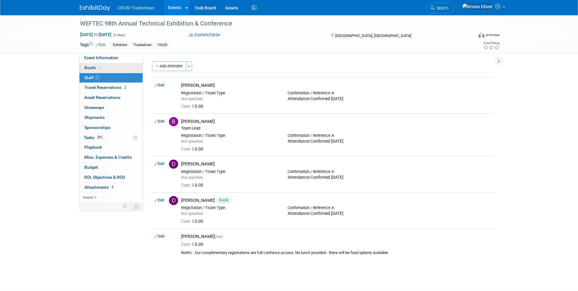
click at [93, 63] on link "Booth" at bounding box center [110, 68] width 63 height 10
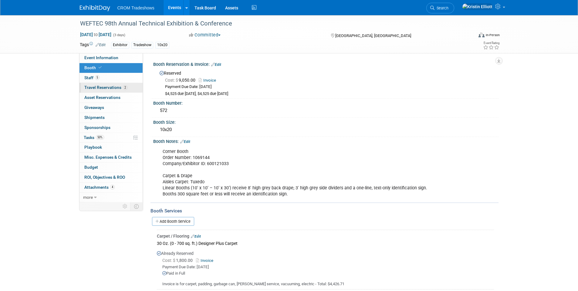
click at [98, 88] on span "Travel Reservations 2" at bounding box center [105, 87] width 43 height 5
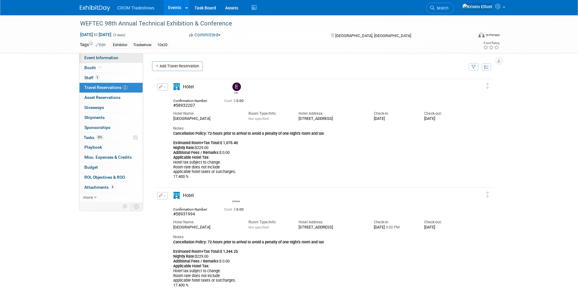
click at [89, 60] on link "Event Information" at bounding box center [110, 58] width 63 height 10
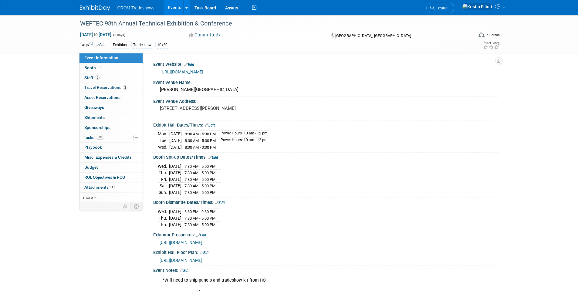
click at [177, 6] on link "Events" at bounding box center [174, 7] width 22 height 15
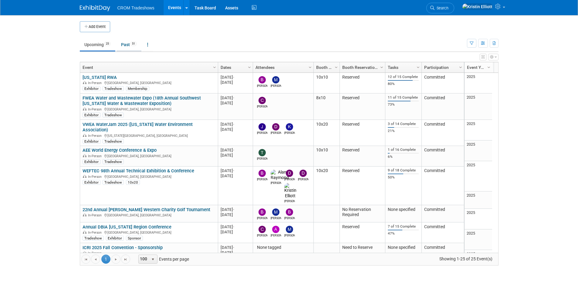
click at [131, 44] on link "Past 51" at bounding box center [128, 45] width 25 height 12
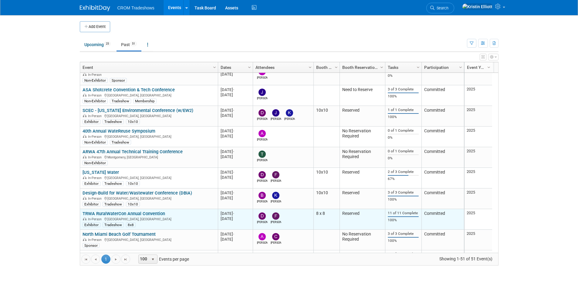
click at [111, 212] on link "TRWA RuralWaterCon Annual Convention" at bounding box center [123, 213] width 82 height 5
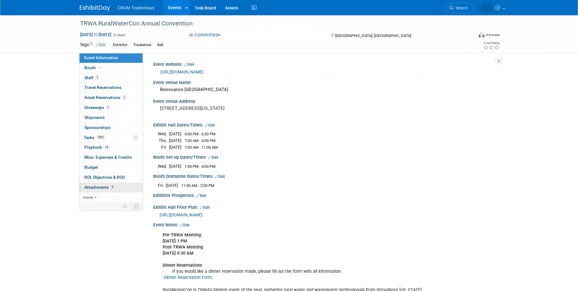
click at [108, 186] on span "Attachments 9" at bounding box center [99, 187] width 30 height 5
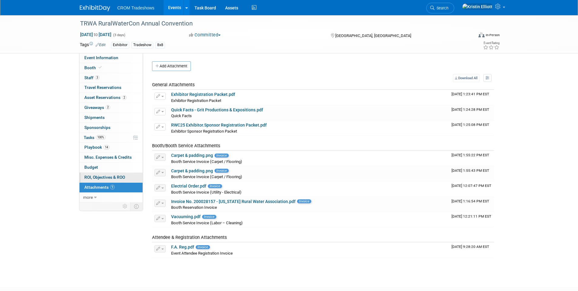
click at [119, 178] on span "ROI, Objectives & ROO 0" at bounding box center [104, 177] width 41 height 5
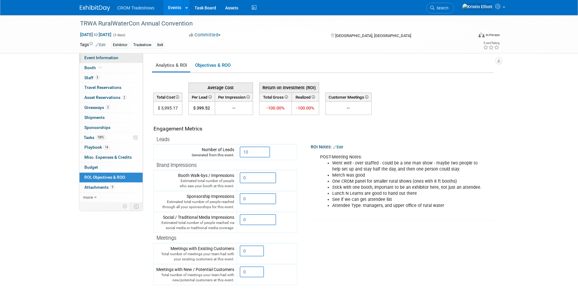
click at [100, 59] on span "Event Information" at bounding box center [101, 57] width 34 height 5
